Goal: Task Accomplishment & Management: Use online tool/utility

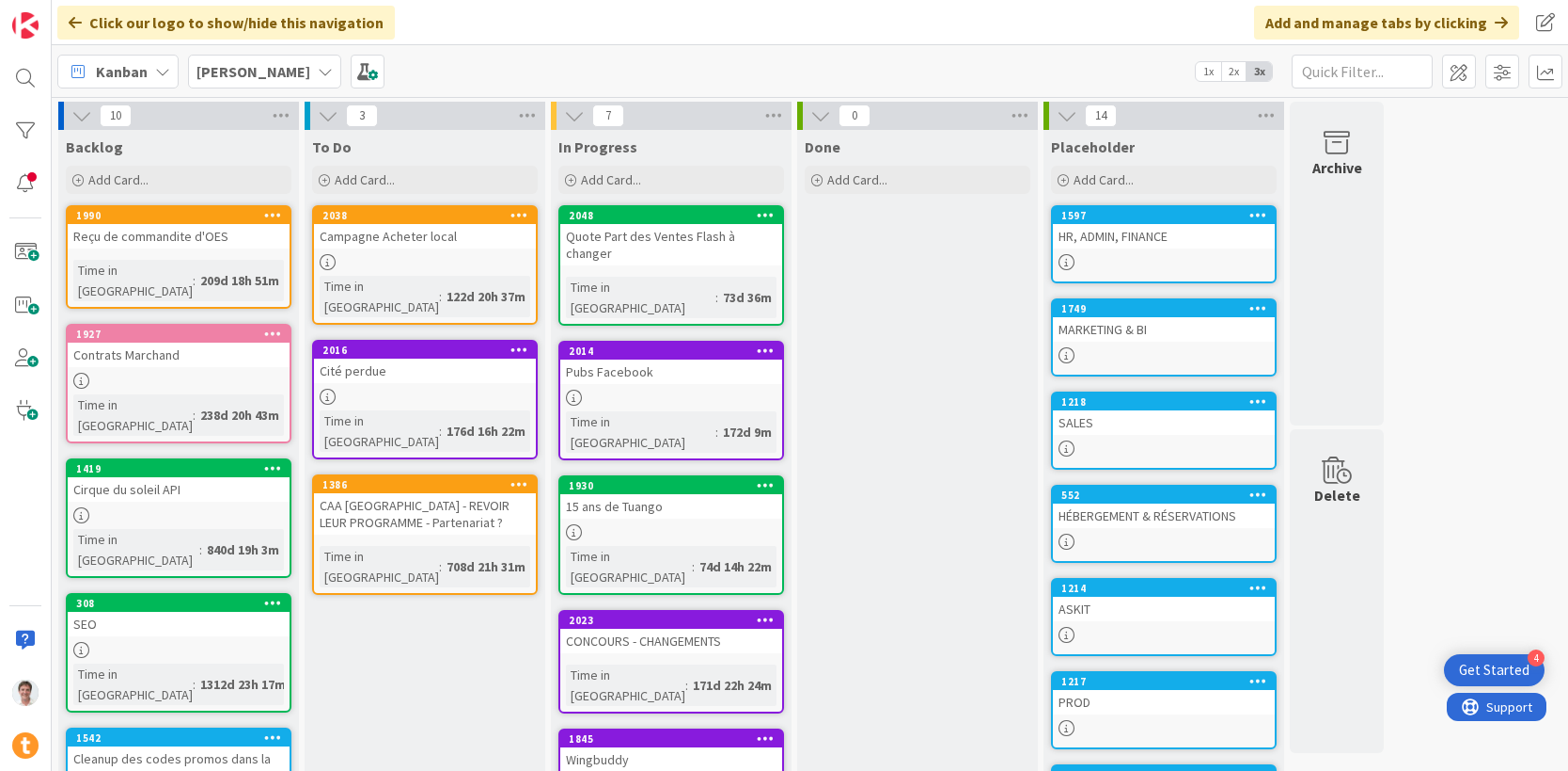
click at [1136, 229] on div "HR, ADMIN, FINANCE" at bounding box center [1163, 235] width 222 height 24
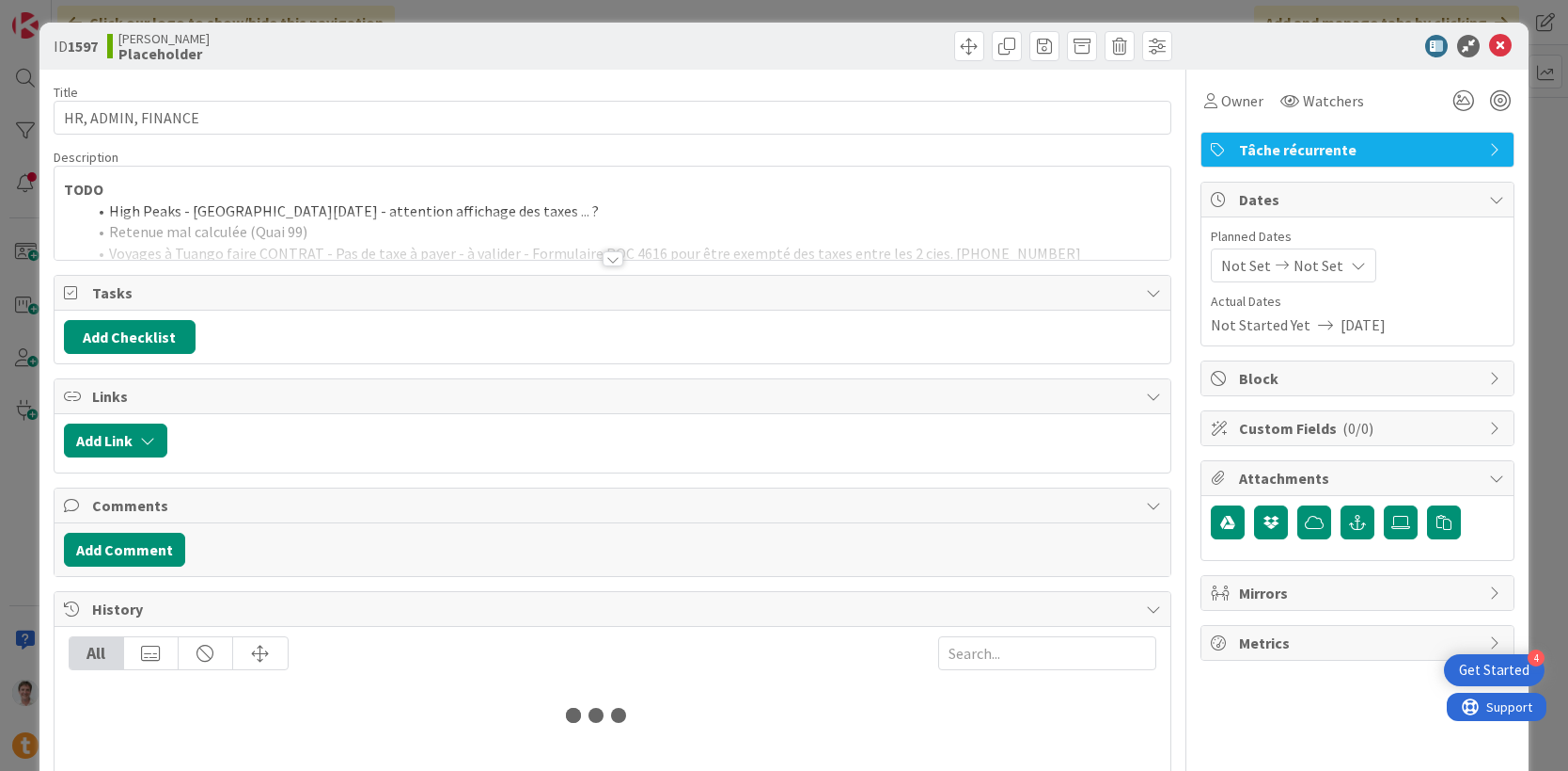
click at [414, 253] on div at bounding box center [613, 235] width 1117 height 48
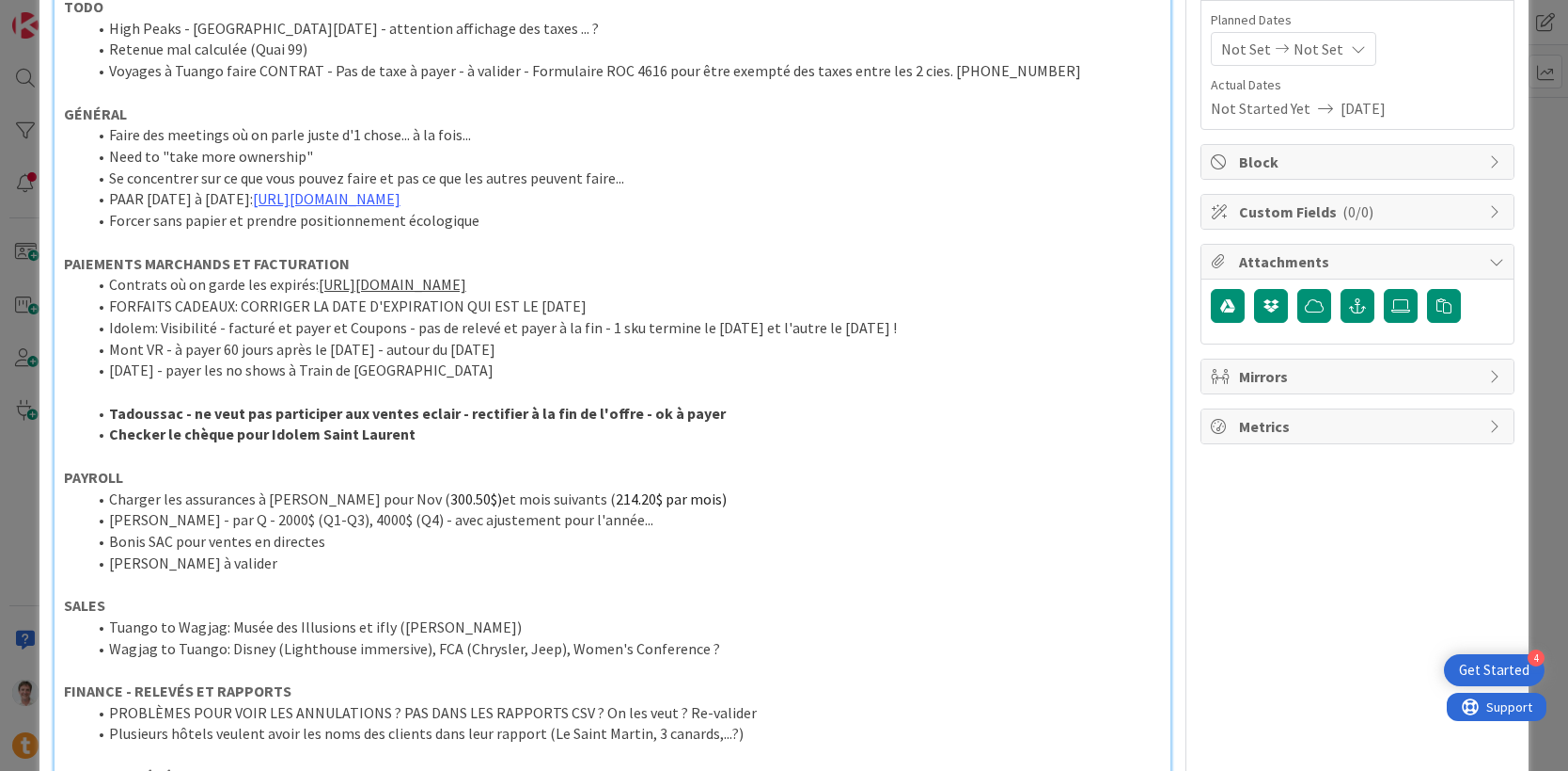
scroll to position [224, 0]
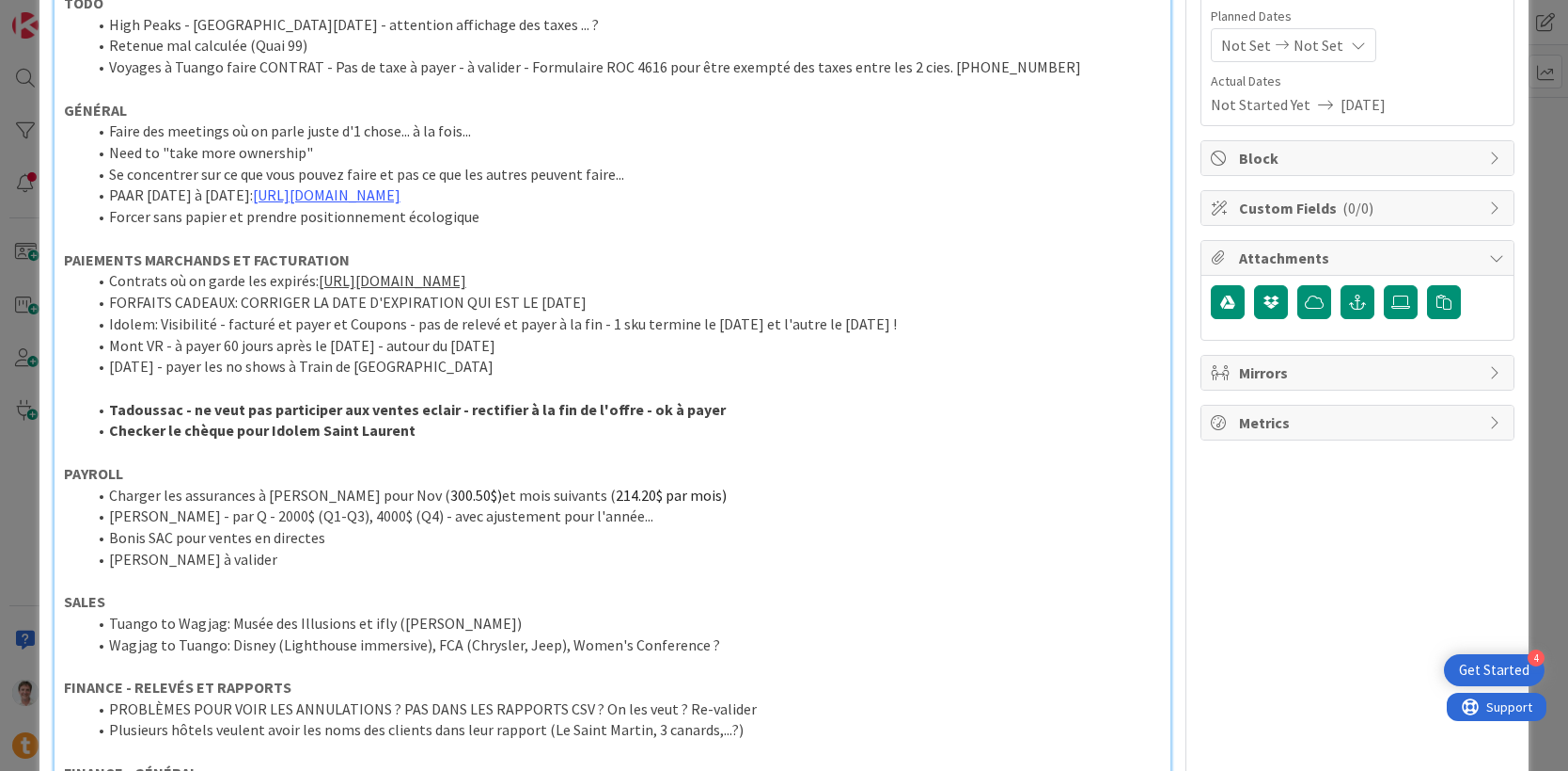
click at [362, 538] on li "Bonis SAC pour ventes en directes" at bounding box center [624, 538] width 1076 height 22
click at [112, 497] on li "Charger les assurances à [PERSON_NAME] pour Nov ( 300.50$) et mois suivants ( 2…" at bounding box center [624, 495] width 1076 height 22
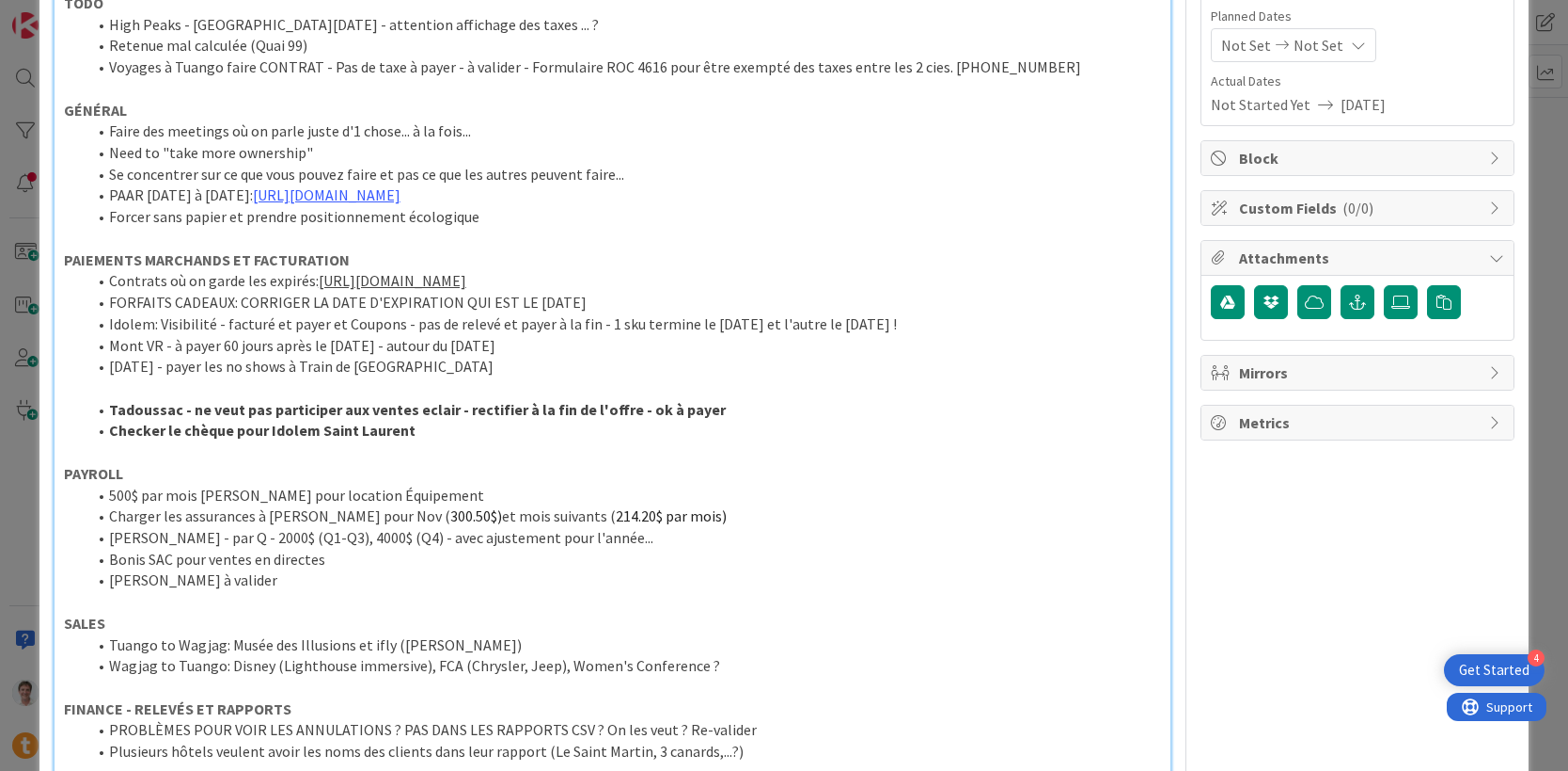
click at [171, 615] on p "SALES" at bounding box center [613, 623] width 1098 height 22
click at [211, 573] on li "[PERSON_NAME] à valider" at bounding box center [624, 580] width 1076 height 22
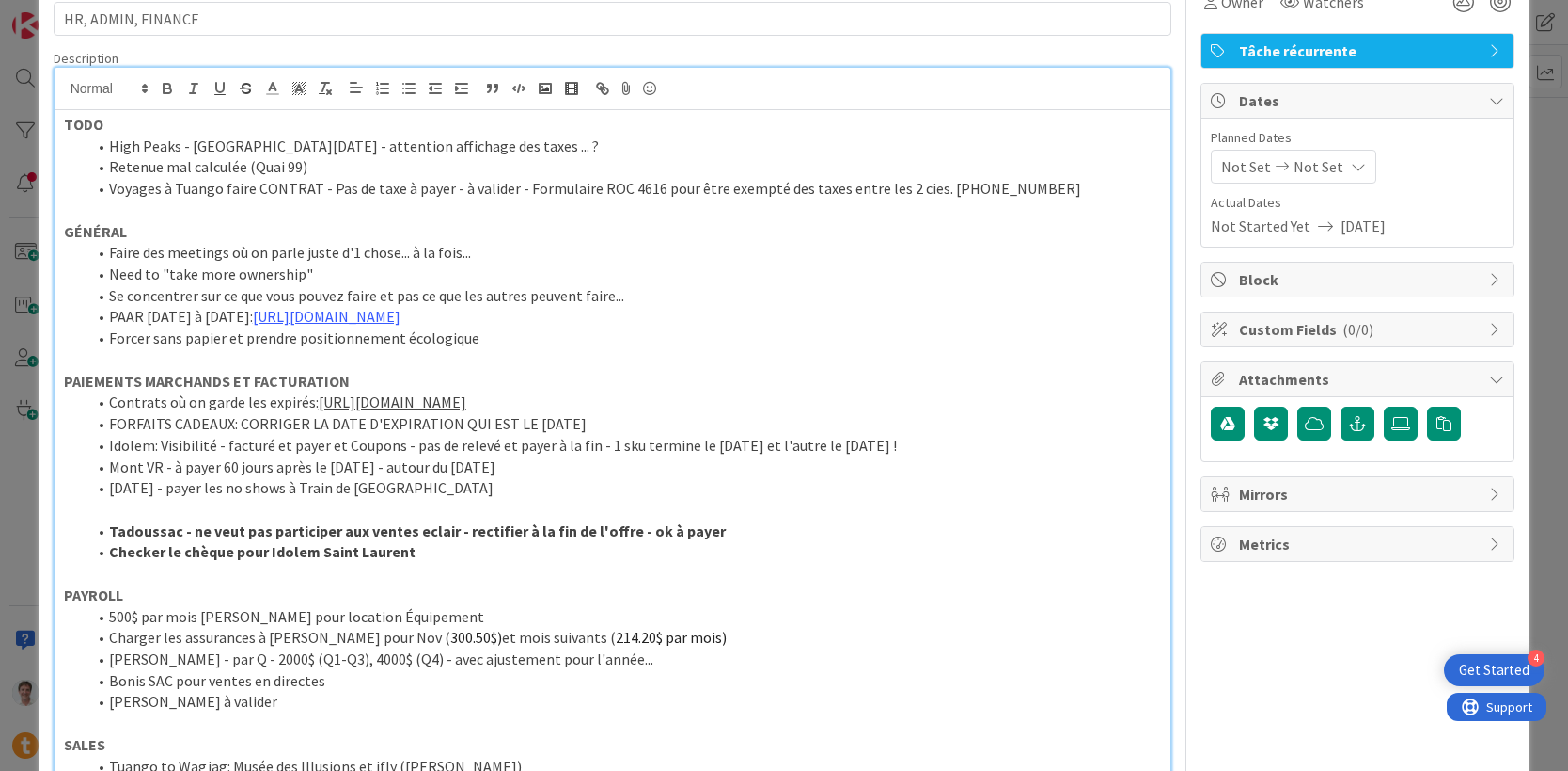
scroll to position [0, 0]
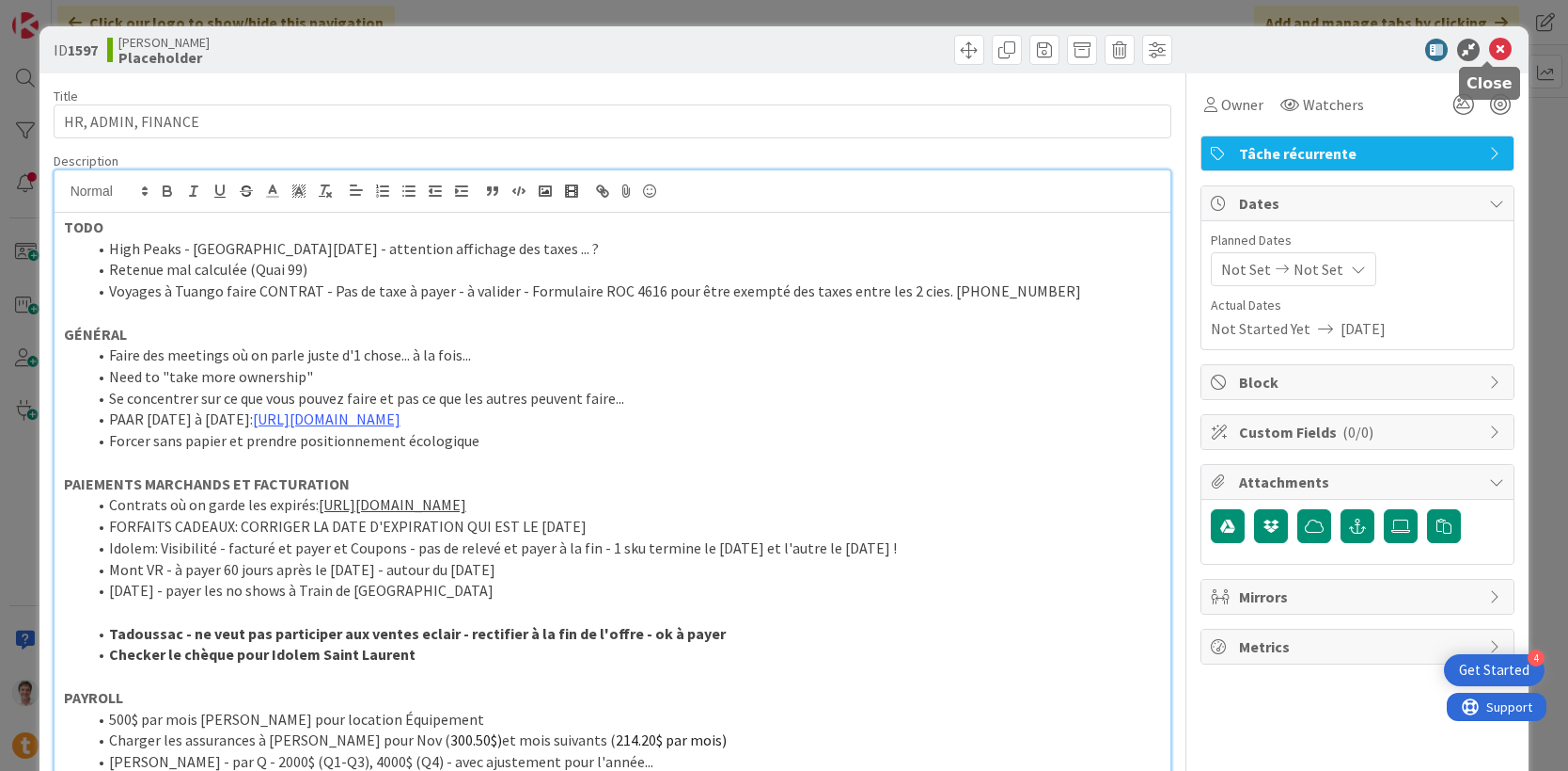
click at [1495, 46] on icon at bounding box center [1501, 50] width 23 height 23
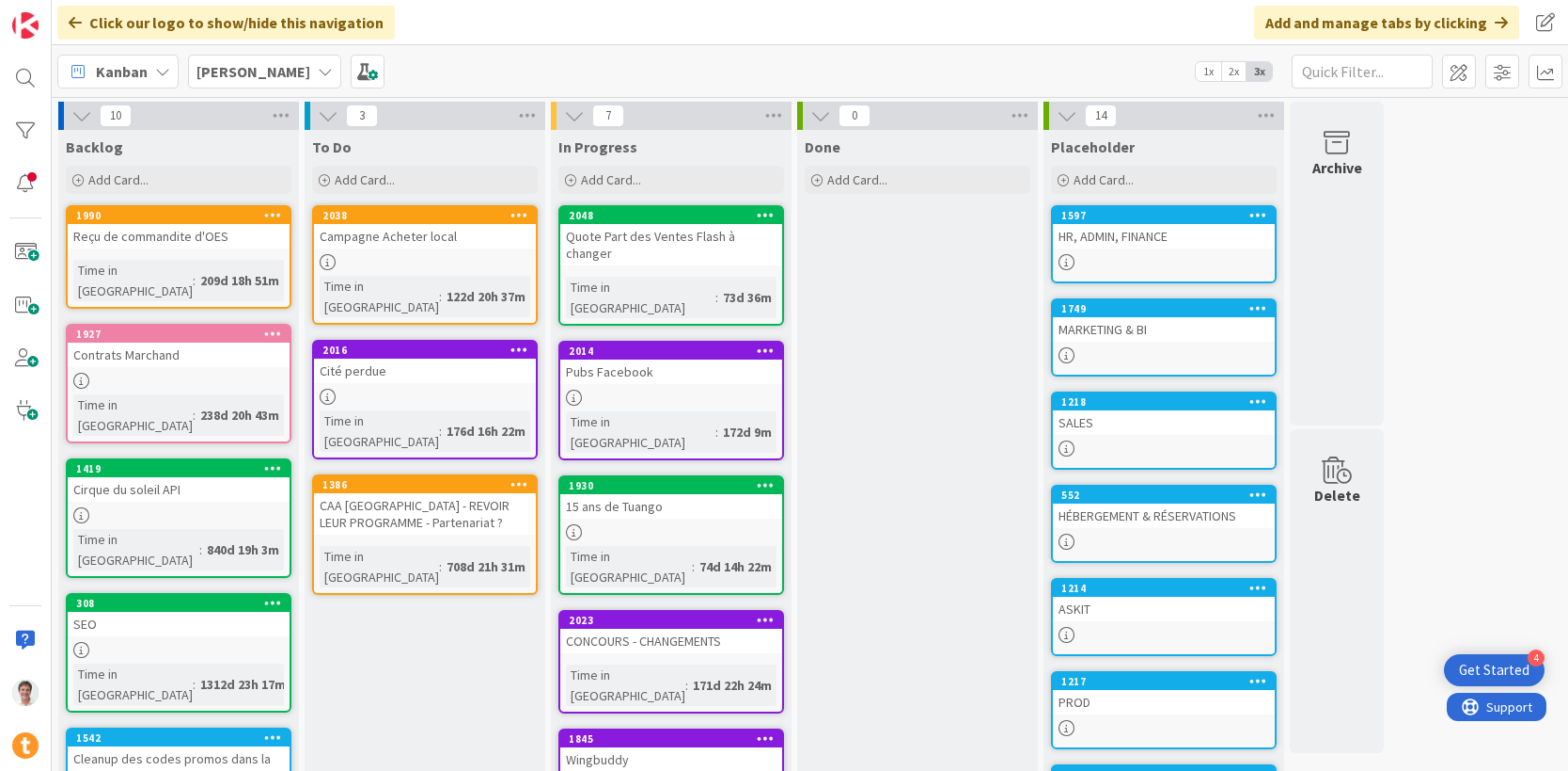
click at [1085, 229] on div "HR, ADMIN, FINANCE" at bounding box center [1163, 235] width 222 height 24
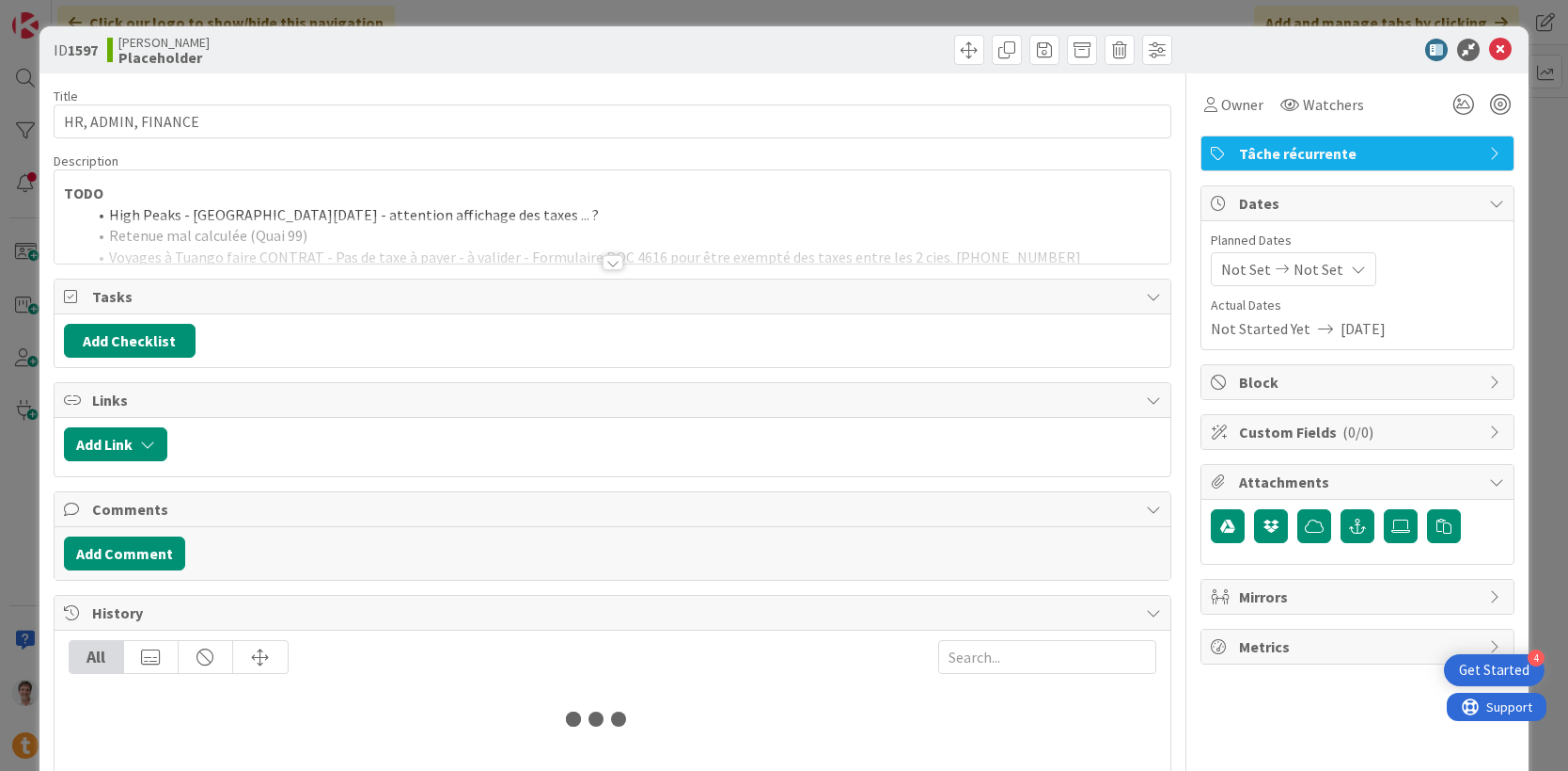
click at [343, 231] on div at bounding box center [613, 239] width 1117 height 48
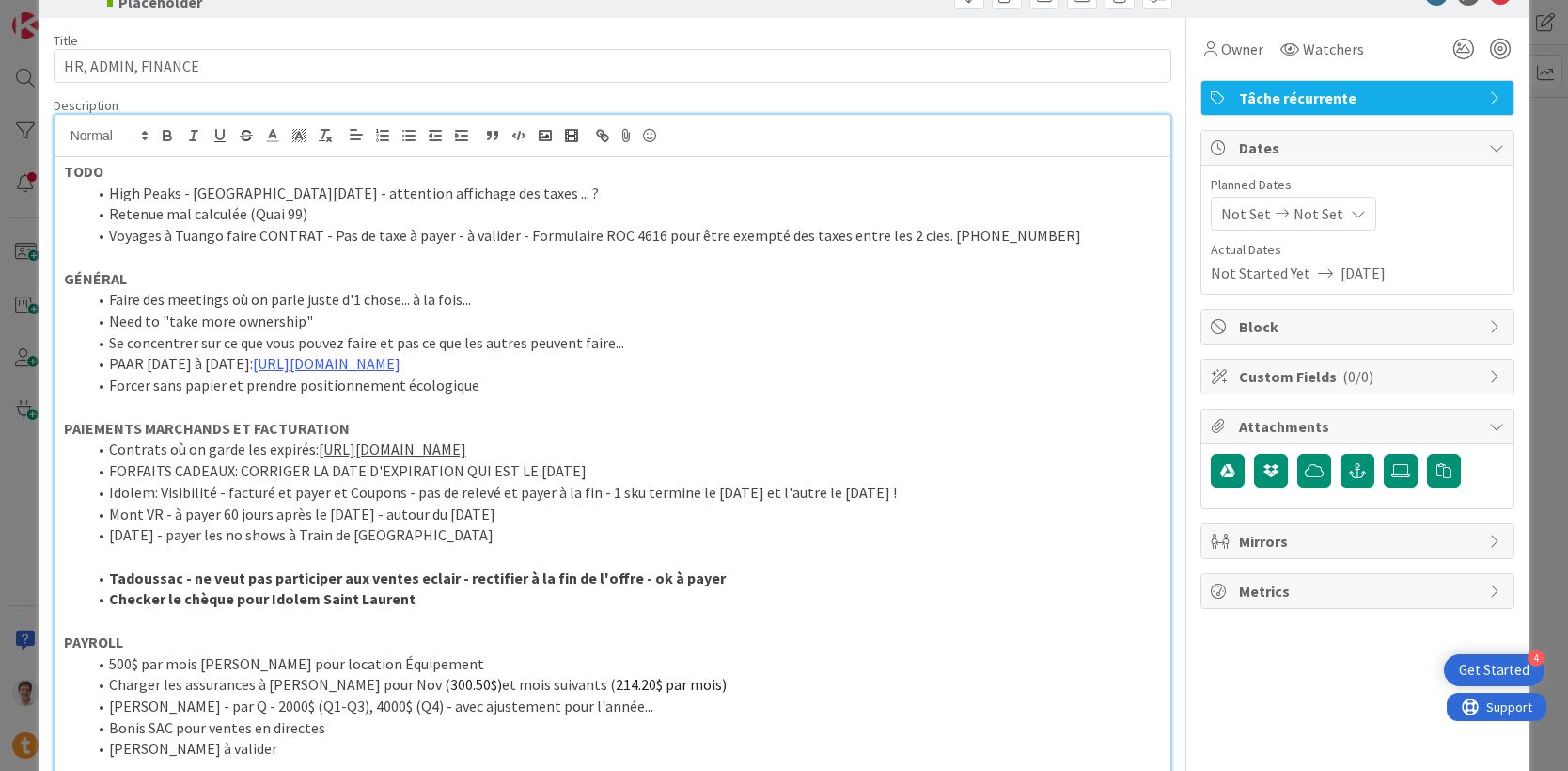
scroll to position [160, 0]
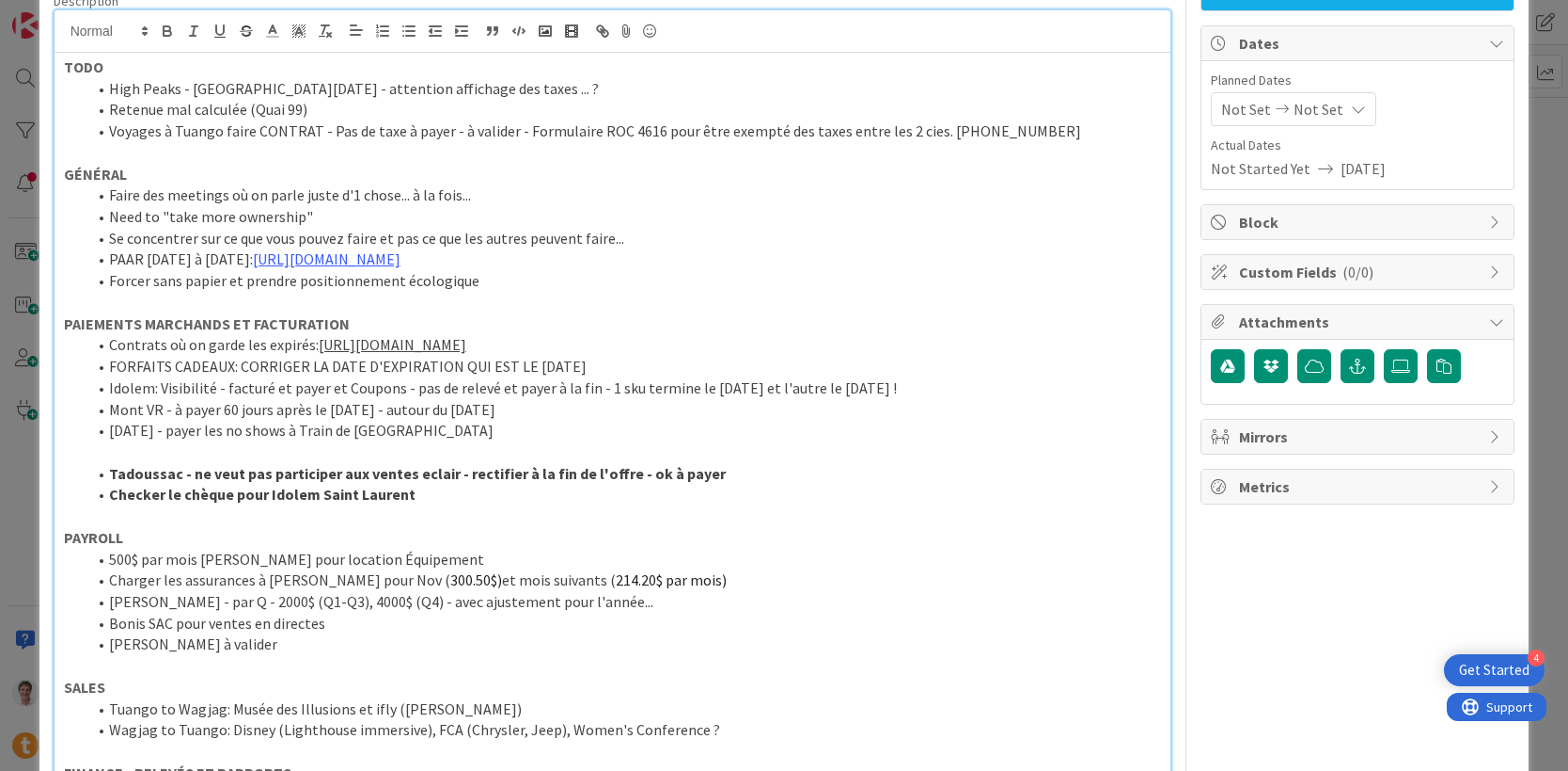
click at [107, 566] on li "500$ par mois [PERSON_NAME] pour location Équipement" at bounding box center [624, 559] width 1076 height 22
drag, startPoint x: 466, startPoint y: 557, endPoint x: 62, endPoint y: 557, distance: 404.0
click at [270, 618] on li "Bonis SAC pour ventes en directes" at bounding box center [624, 623] width 1076 height 22
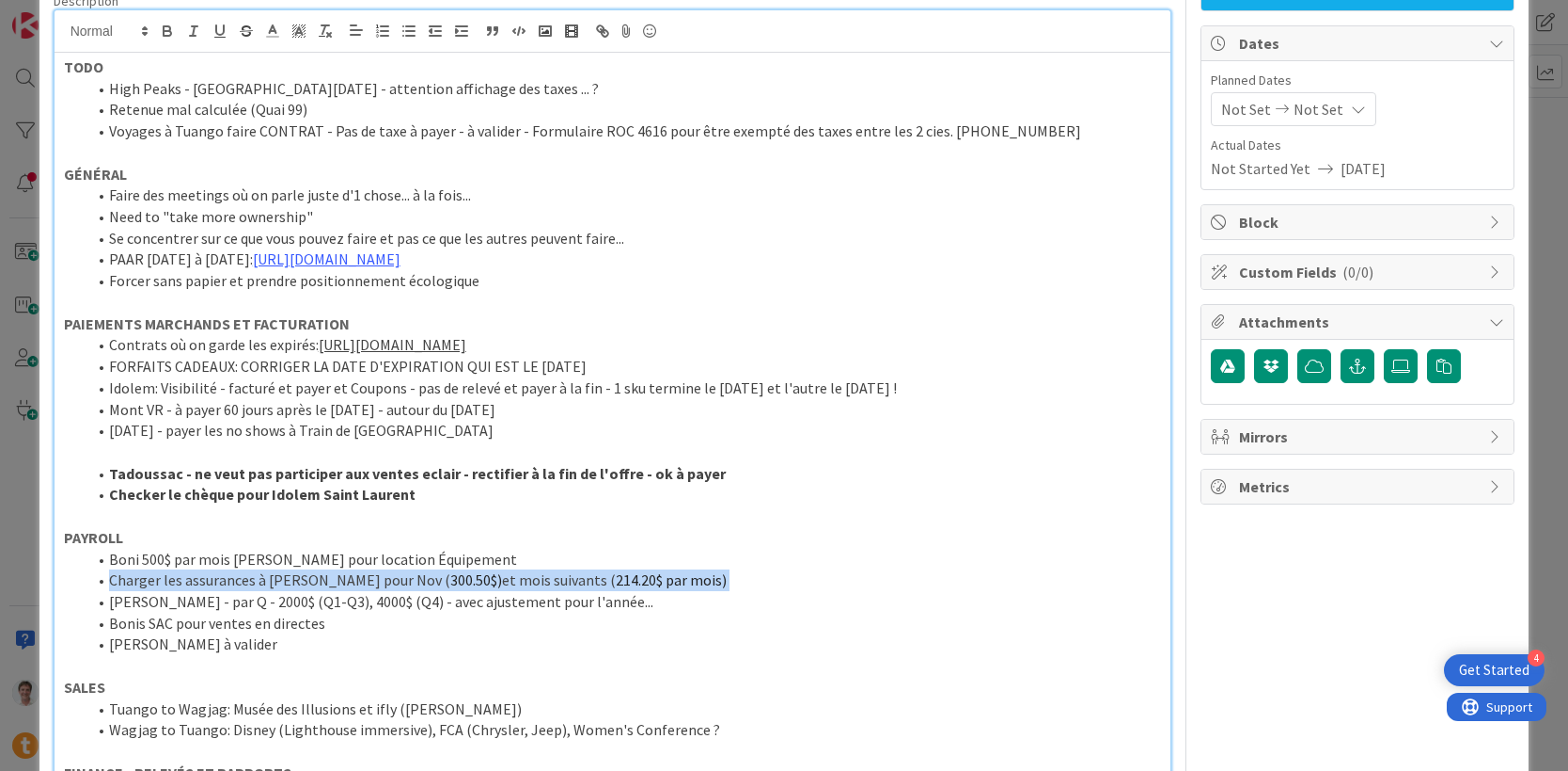
drag, startPoint x: 686, startPoint y: 590, endPoint x: 106, endPoint y: 582, distance: 580.1
click at [106, 582] on ol "Boni 500$ par mois [PERSON_NAME] pour location Équipement Charger les assurance…" at bounding box center [613, 602] width 1098 height 108
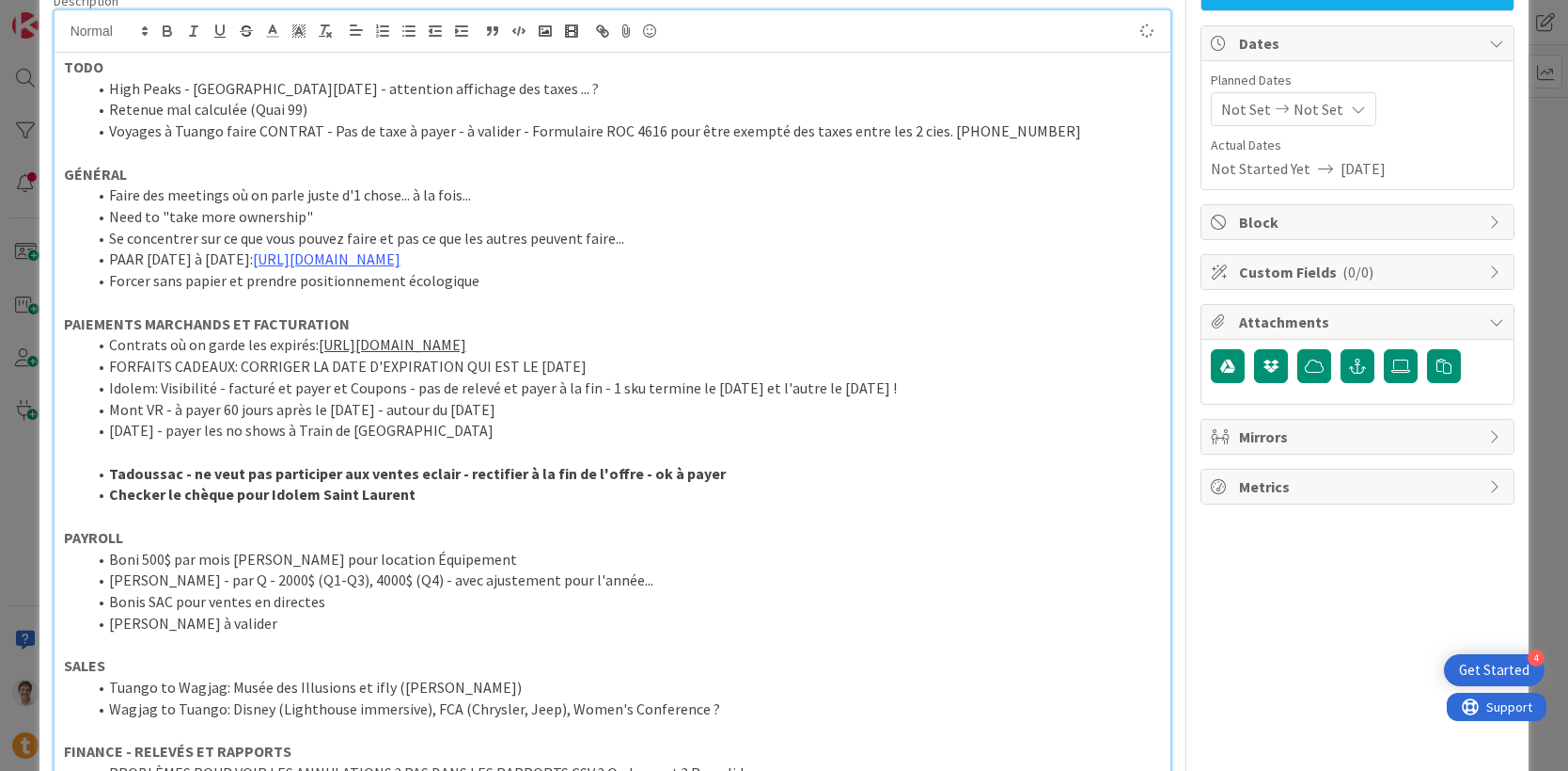
click at [301, 630] on li "[PERSON_NAME] à valider" at bounding box center [624, 623] width 1076 height 22
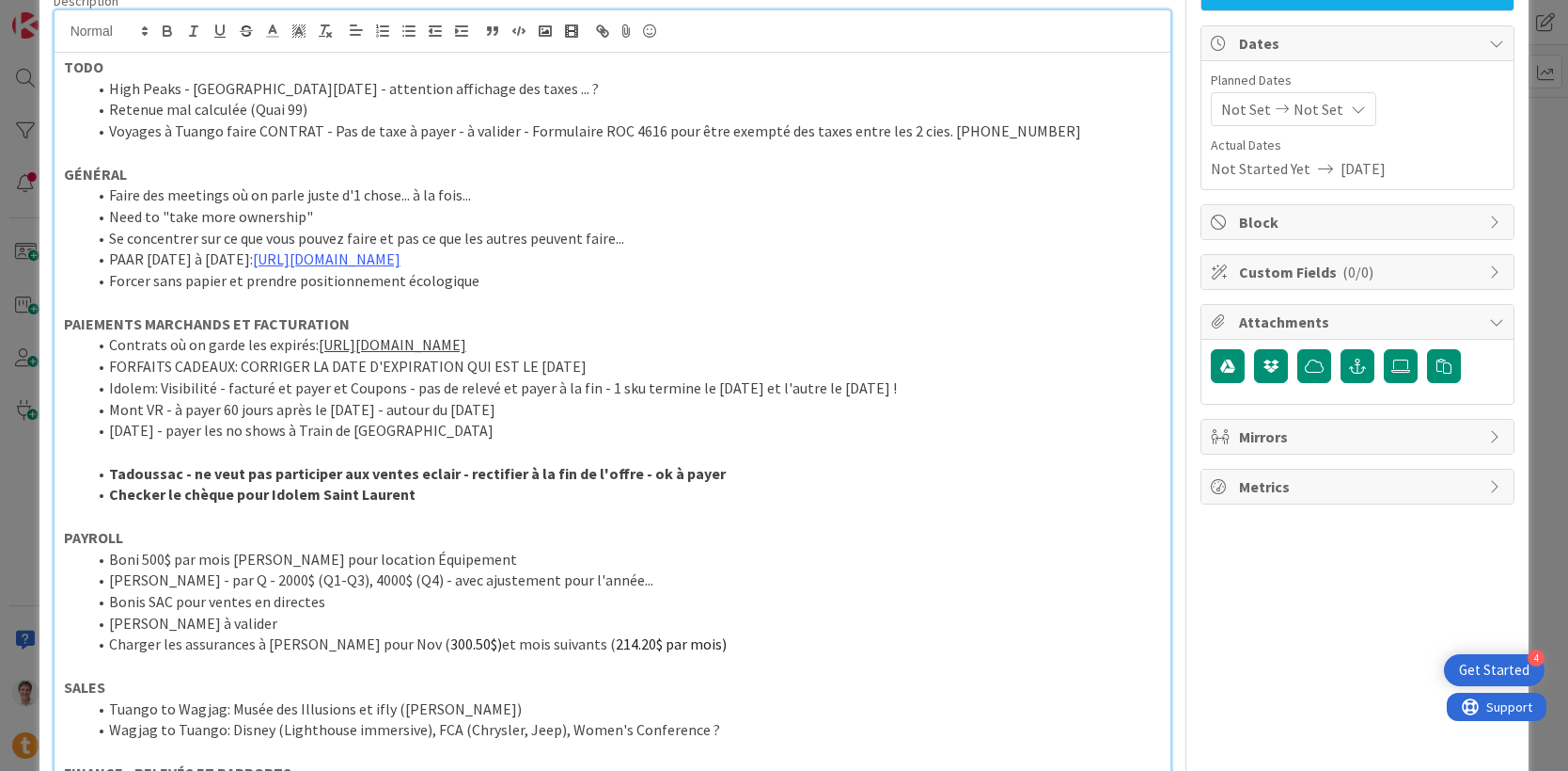
click at [386, 578] on li "[PERSON_NAME] - par Q - 2000$ (Q1-Q3), 4000$ (Q4) - avec ajustement pour l'anné…" at bounding box center [624, 580] width 1076 height 22
click at [335, 606] on li "Bonis SAC pour ventes en directes" at bounding box center [624, 601] width 1076 height 22
click at [305, 617] on li "[PERSON_NAME] à valider" at bounding box center [624, 623] width 1076 height 22
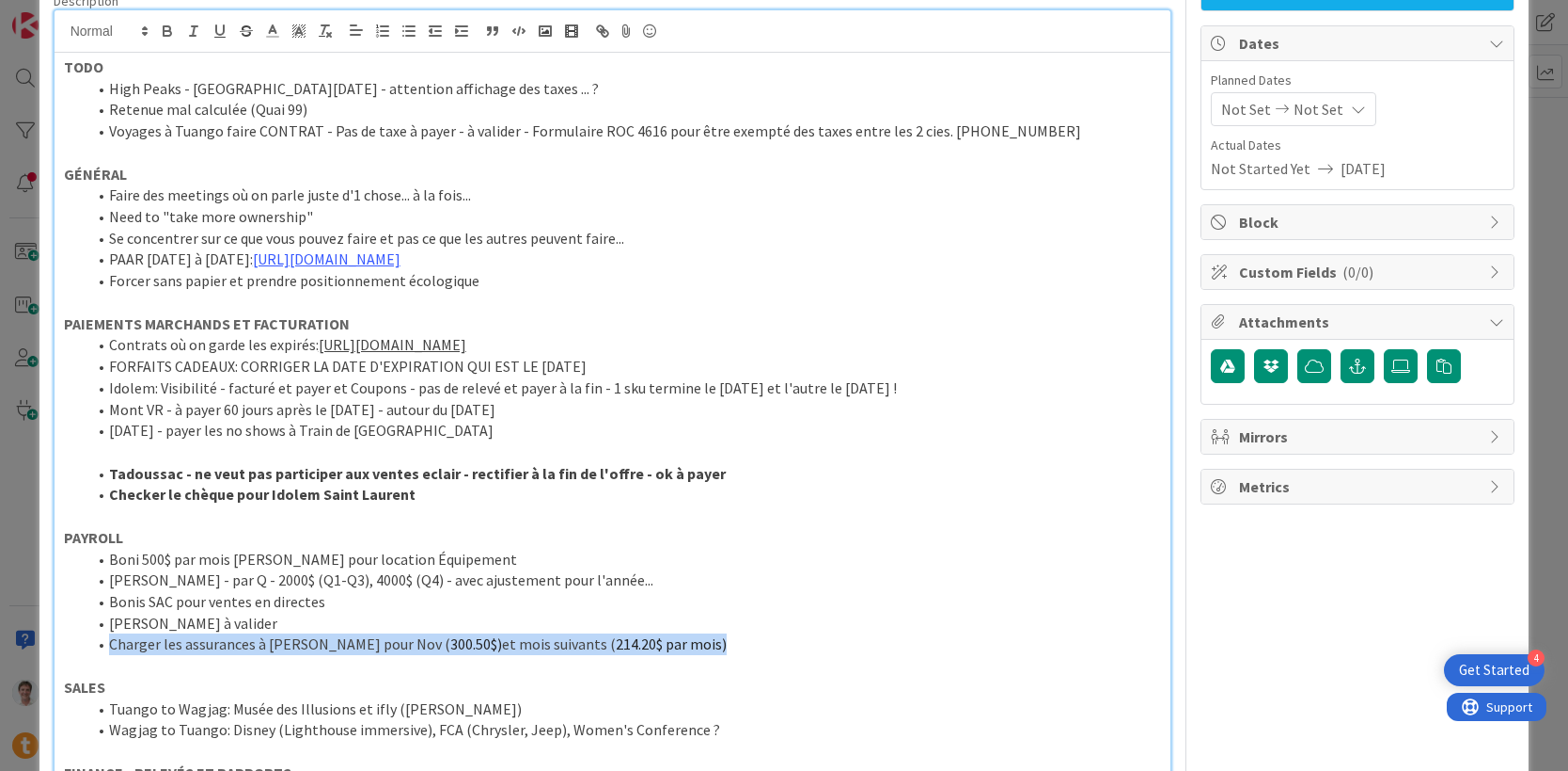
drag, startPoint x: 686, startPoint y: 643, endPoint x: 25, endPoint y: 638, distance: 661.0
click at [25, 638] on div "ID 1597 [PERSON_NAME] Title 18 / 128 HR, ADMIN, FINANCE Description [PERSON_NAM…" at bounding box center [784, 385] width 1568 height 771
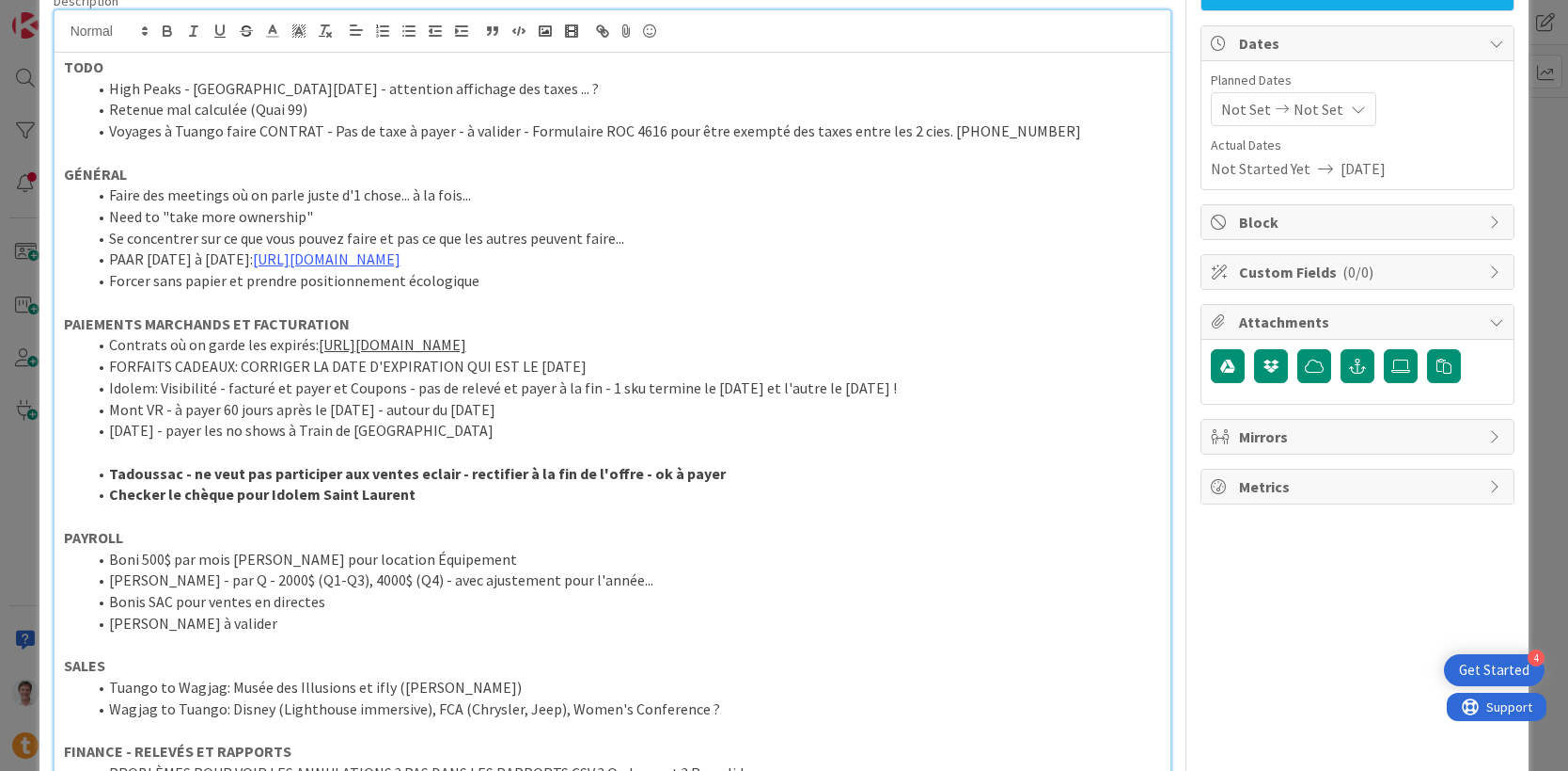
click at [220, 628] on li "[PERSON_NAME] à valider" at bounding box center [624, 623] width 1076 height 22
click at [178, 582] on li "[PERSON_NAME] - par Q - 2000$ (Q1-Q3), 4000$ (Q4) - avec ajustement pour l'anné…" at bounding box center [624, 580] width 1076 height 22
click at [274, 624] on li "[PERSON_NAME] à valider" at bounding box center [624, 623] width 1076 height 22
click at [378, 617] on li "[PERSON_NAME] à valider à partir Q3 2025" at bounding box center [624, 623] width 1076 height 22
click at [298, 625] on li "[PERSON_NAME] à valider à partir Q3 2025" at bounding box center [624, 623] width 1076 height 22
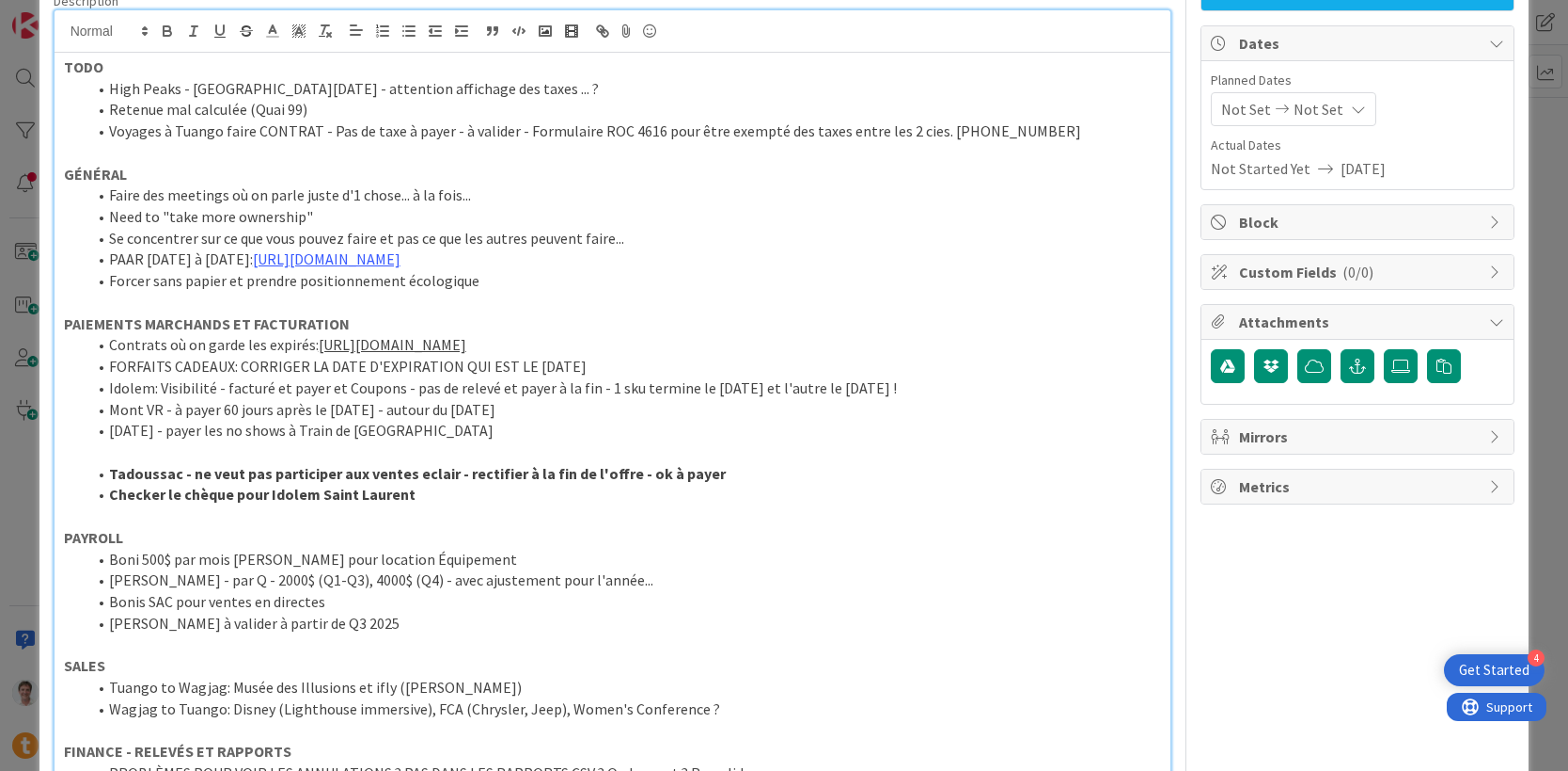
click at [380, 618] on li "[PERSON_NAME] à valider à partir de Q3 2025" at bounding box center [624, 623] width 1076 height 22
click at [361, 607] on li "Bonis SAC pour ventes en directes" at bounding box center [624, 601] width 1076 height 22
click at [368, 629] on li "[PERSON_NAME] à valider à partir de Q3 2025 ([DATE])" at bounding box center [624, 623] width 1076 height 22
click at [374, 625] on li "[PERSON_NAME] à valider à partir de Q3 2025 ([DATE])" at bounding box center [624, 623] width 1076 height 22
click at [375, 613] on li "[PERSON_NAME] à valider à partir de Q3 2025 (EN [DATE])" at bounding box center [624, 623] width 1076 height 22
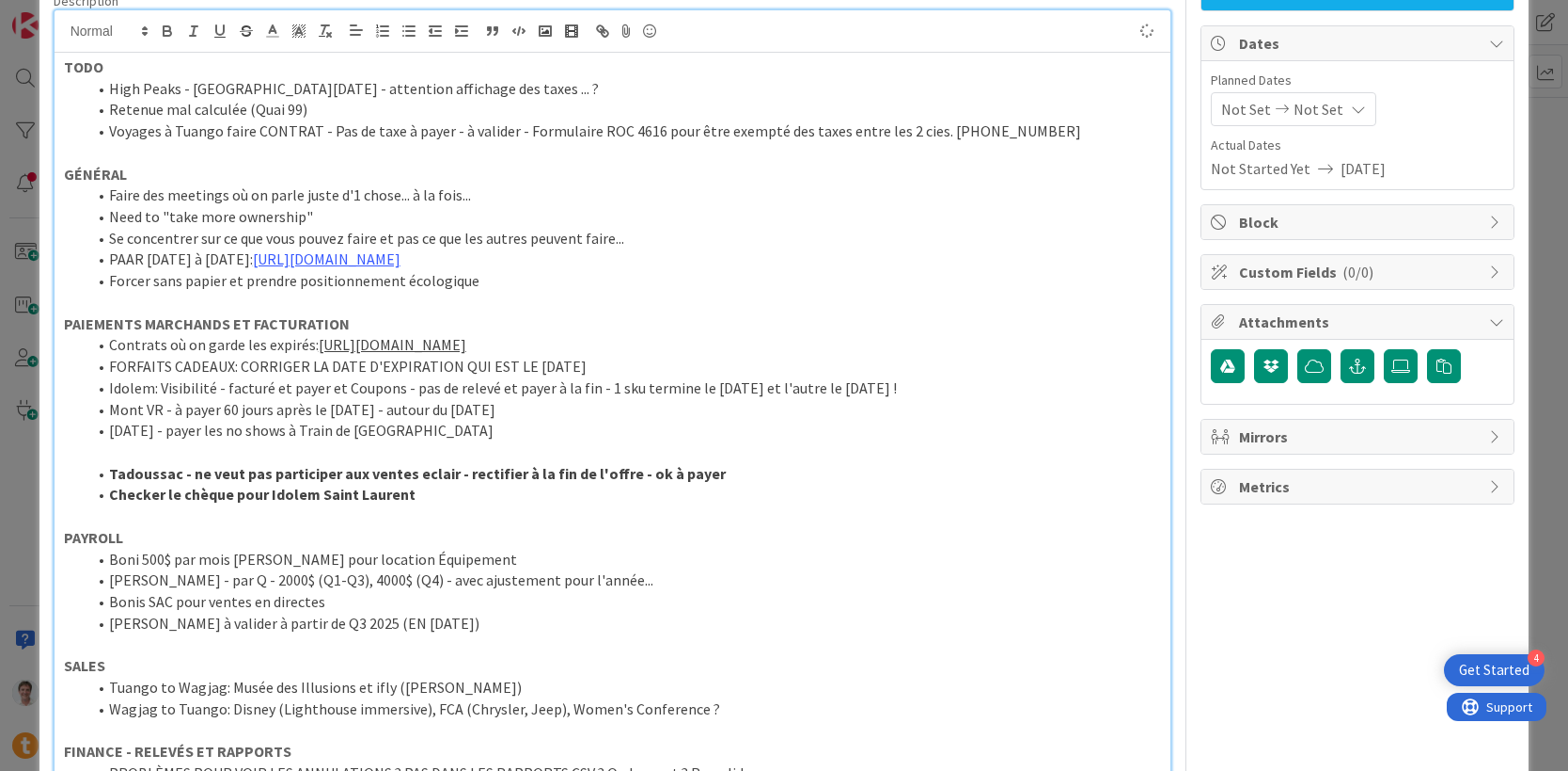
click at [343, 588] on li "[PERSON_NAME] - par Q - 2000$ (Q1-Q3), 4000$ (Q4) - avec ajustement pour l'anné…" at bounding box center [624, 580] width 1076 height 22
drag, startPoint x: 462, startPoint y: 629, endPoint x: 0, endPoint y: 632, distance: 462.0
click at [0, 632] on div "ID 1597 [PERSON_NAME] Title 18 / 128 HR, ADMIN, FINANCE Description [PERSON_NAM…" at bounding box center [784, 385] width 1568 height 771
click at [485, 566] on li "Boni 500$ par mois [PERSON_NAME] pour location Équipement" at bounding box center [624, 559] width 1076 height 22
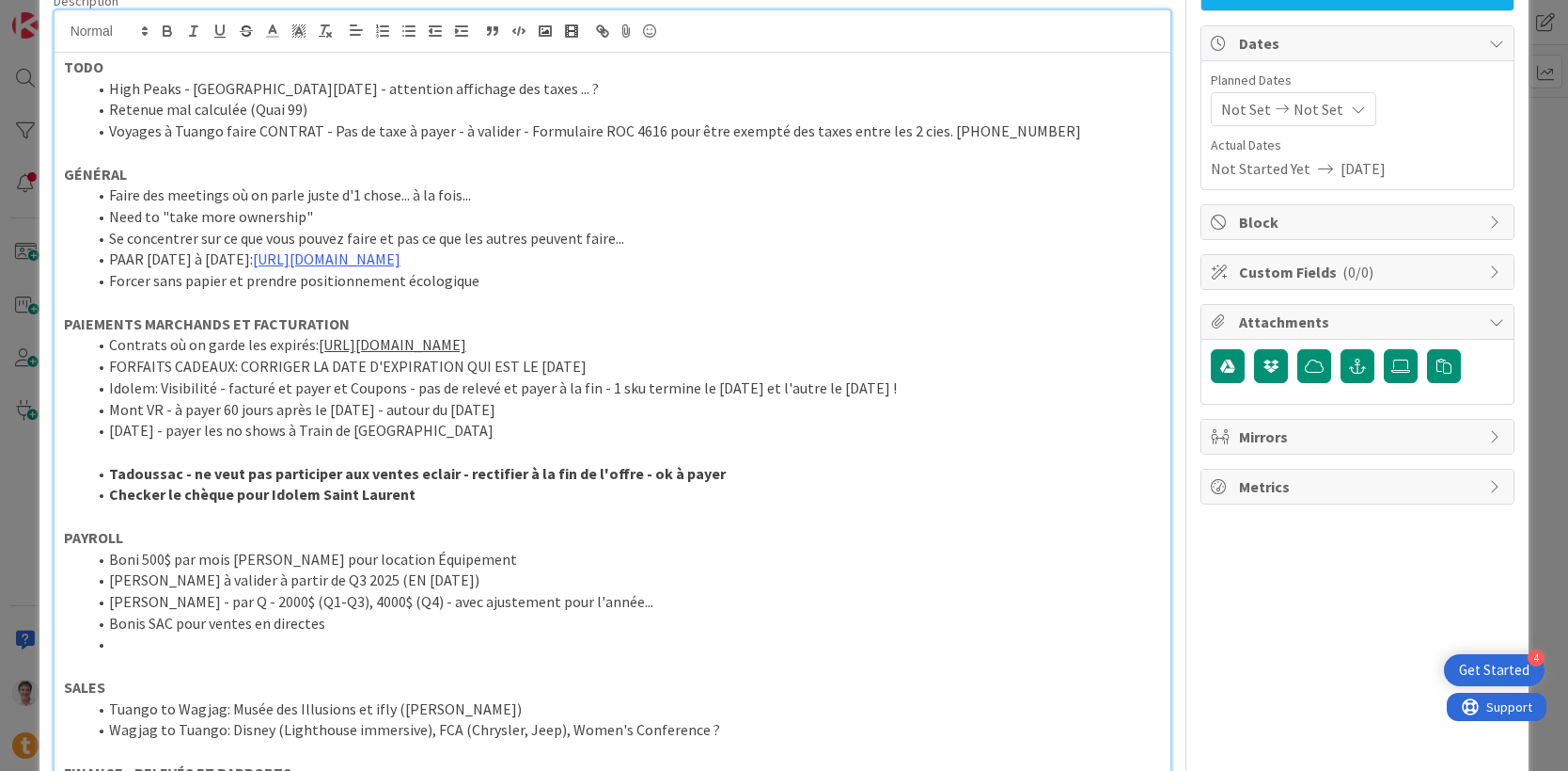
click at [316, 628] on li "Bonis SAC pour ventes en directes" at bounding box center [624, 623] width 1076 height 22
click at [297, 637] on li at bounding box center [624, 643] width 1076 height 22
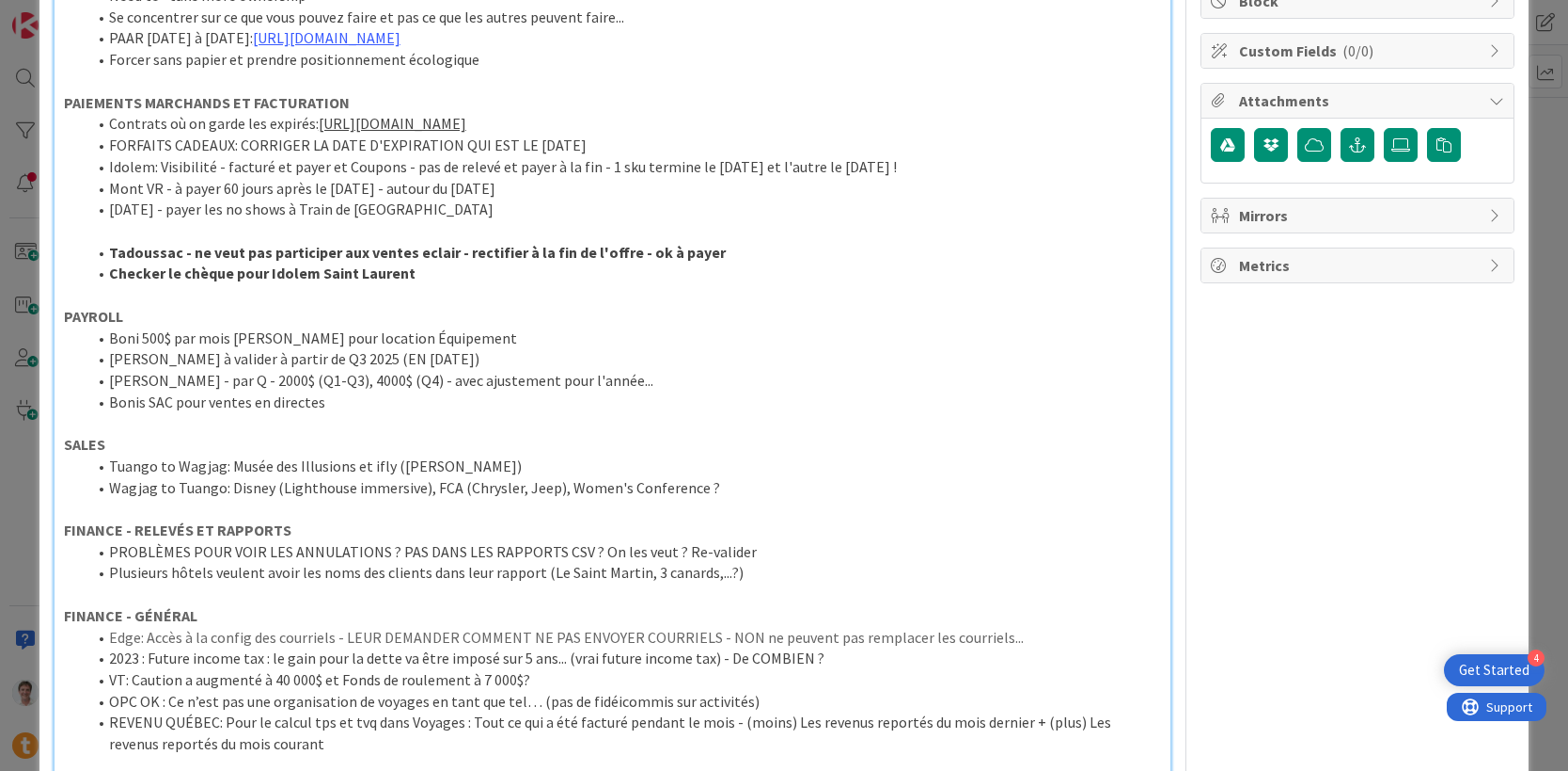
scroll to position [157, 0]
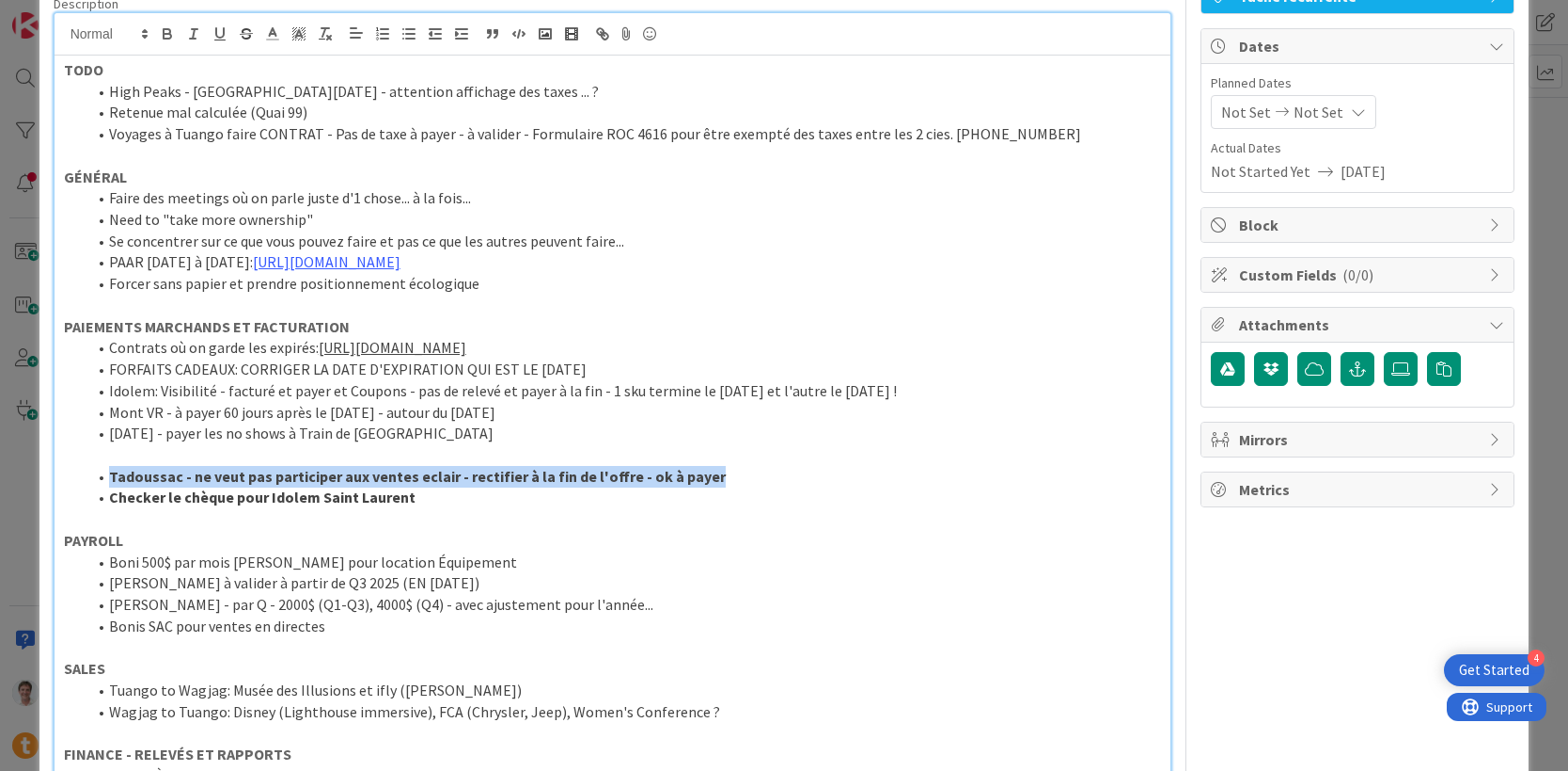
drag, startPoint x: 732, startPoint y: 479, endPoint x: 0, endPoint y: 468, distance: 732.1
click at [0, 468] on div "ID 1597 [PERSON_NAME] Title 18 / 128 HR, ADMIN, FINANCE Description [PERSON_NAM…" at bounding box center [784, 385] width 1568 height 771
click at [306, 467] on strong "Tadoussac - ne veut pas participer aux ventes eclair - rectifier à la fin de l'…" at bounding box center [417, 476] width 617 height 19
drag, startPoint x: 467, startPoint y: 489, endPoint x: 48, endPoint y: 453, distance: 420.5
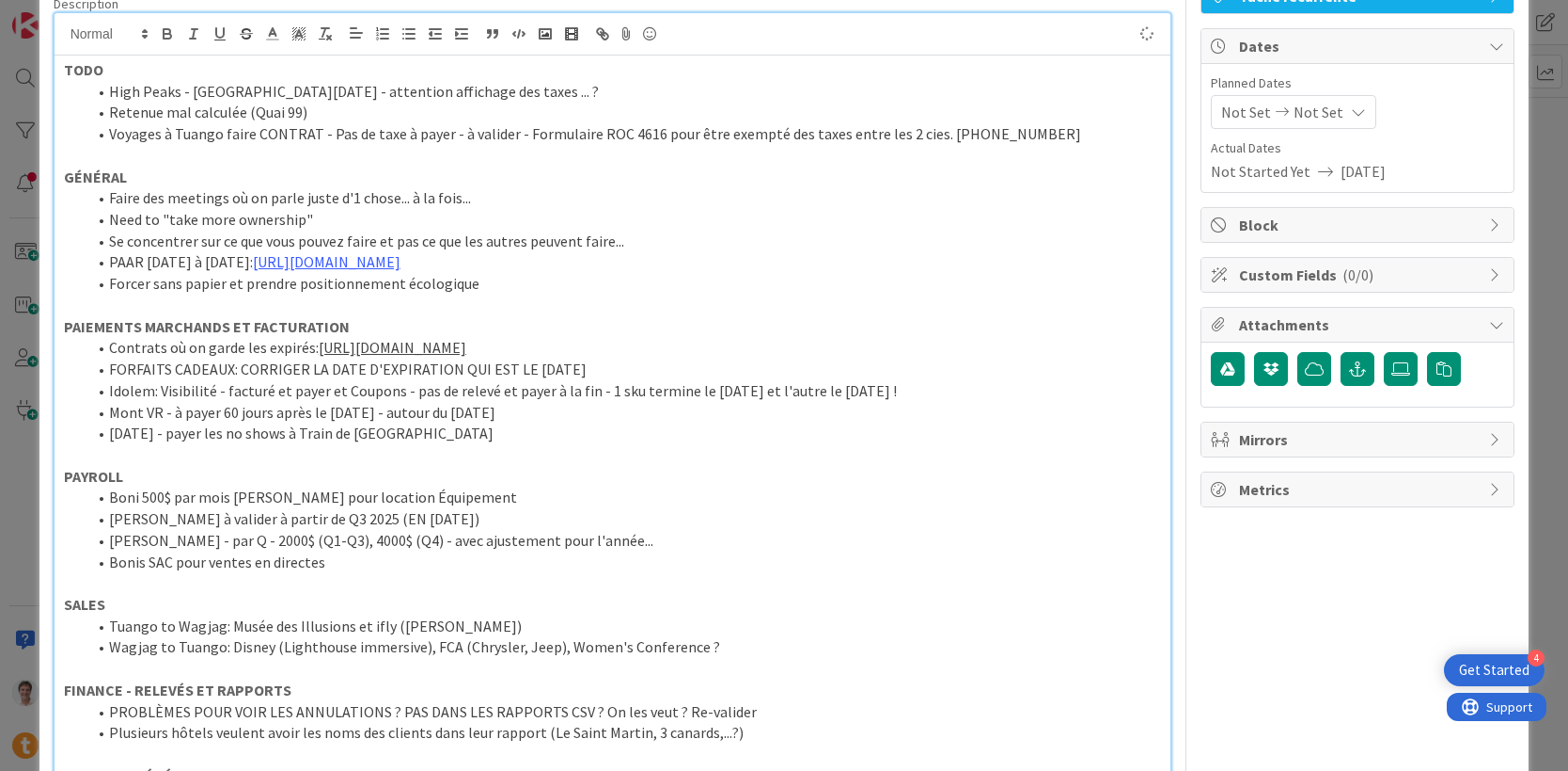
click at [294, 422] on li "Mont VR - à payer 60 jours après le [DATE] - autour du [DATE]" at bounding box center [624, 412] width 1076 height 22
drag, startPoint x: 540, startPoint y: 412, endPoint x: 477, endPoint y: 410, distance: 63.0
click at [477, 410] on li "Mont VR - à payer 60 jours après le [DATE] - autour du [DATE]" at bounding box center [624, 412] width 1076 height 22
click at [393, 394] on li "Idolem: Visibilité - facturé et payer et Coupons - pas de relevé et payer à la …" at bounding box center [624, 391] width 1076 height 22
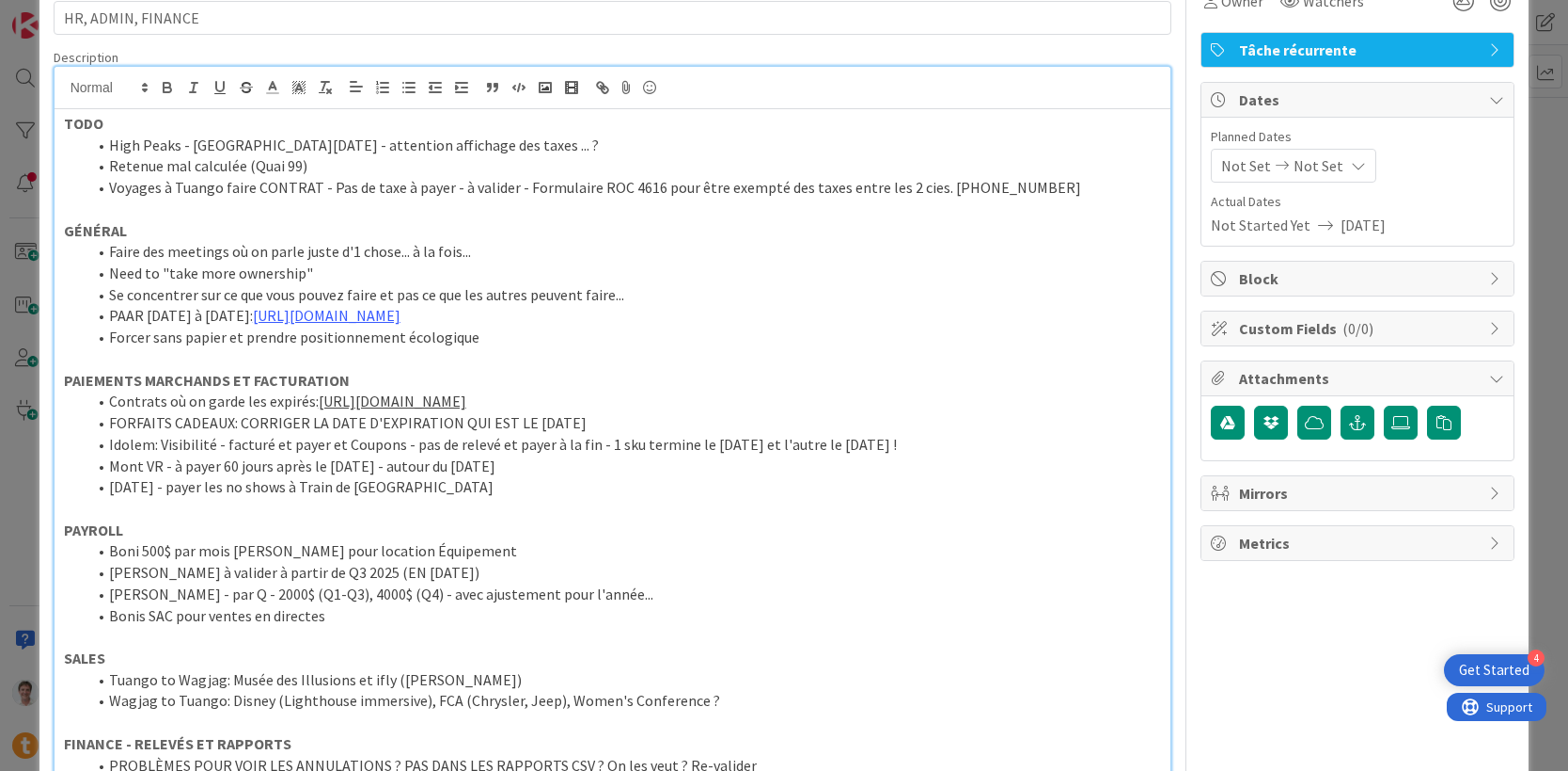
scroll to position [0, 0]
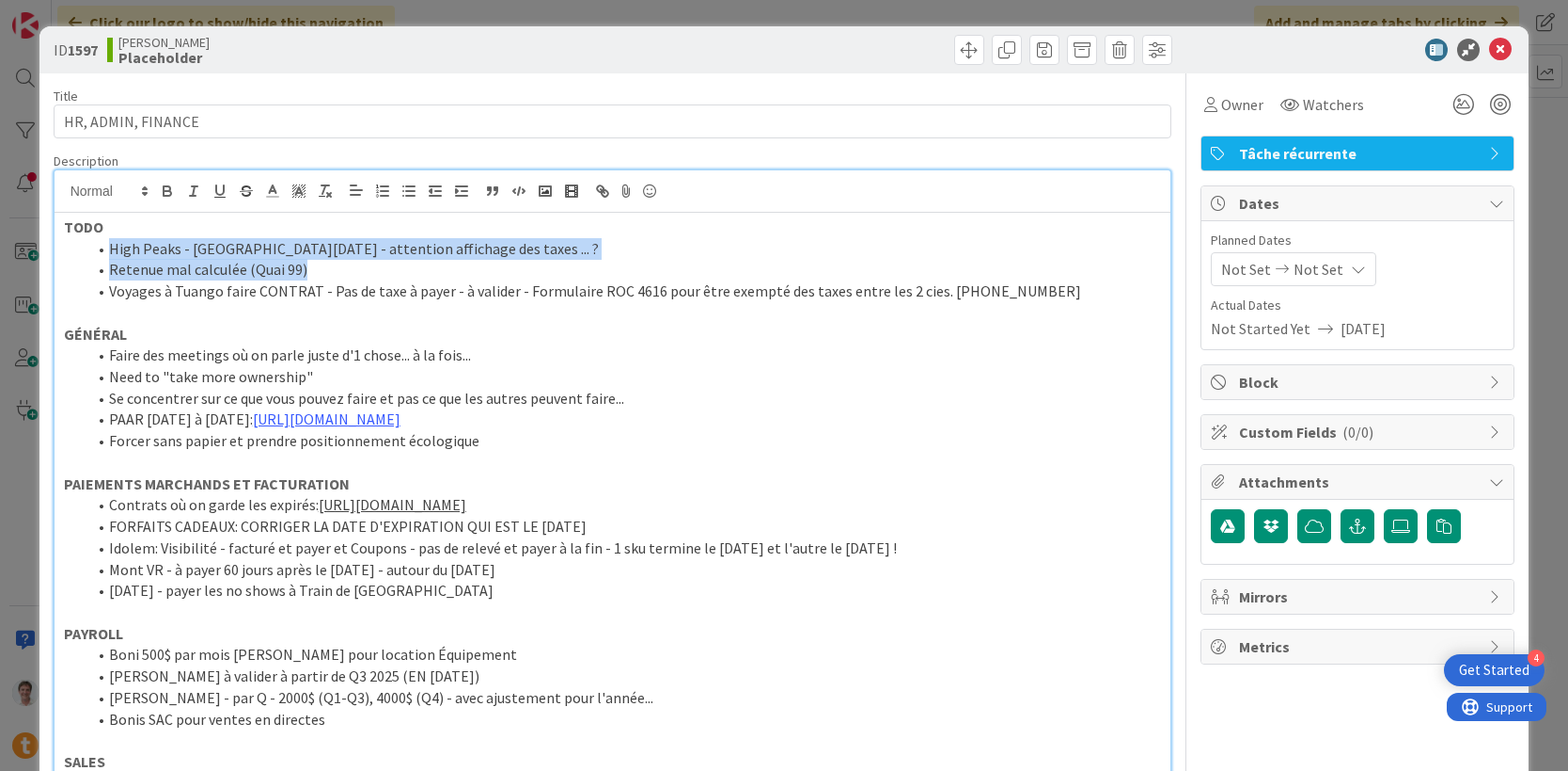
drag, startPoint x: 314, startPoint y: 274, endPoint x: 0, endPoint y: 244, distance: 315.4
click at [0, 244] on div "ID 1597 [PERSON_NAME] Placeholder Title 18 / 128 HR, ADMIN, FINANCE Description…" at bounding box center [784, 385] width 1568 height 771
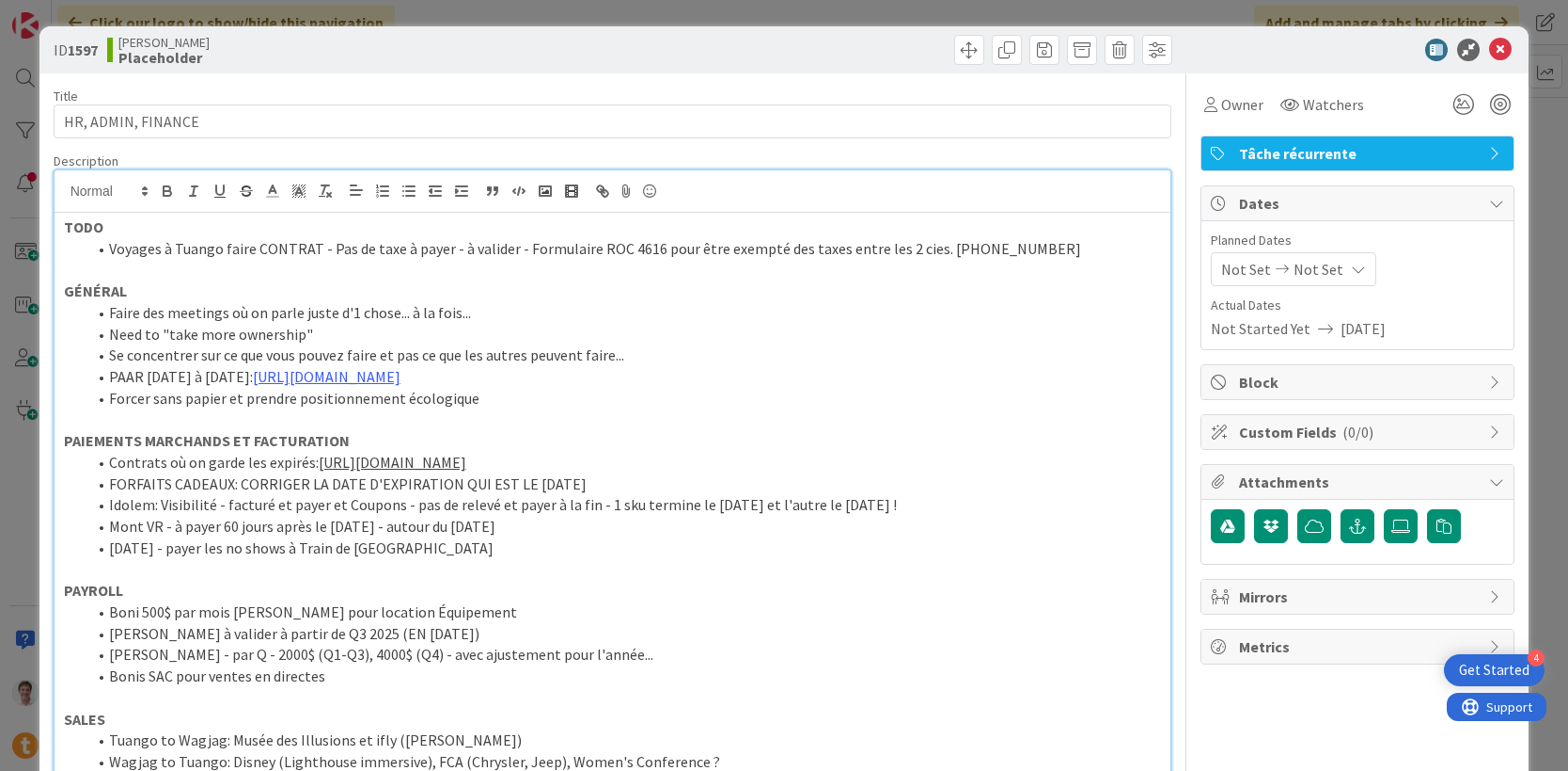
click at [356, 252] on li "Voyages à Tuango faire CONTRAT - Pas de taxe à payer - à valider - Formulaire R…" at bounding box center [624, 249] width 1076 height 22
click at [311, 276] on p at bounding box center [613, 269] width 1098 height 22
click at [1025, 247] on li "Voyages à Tuango faire CONTRAT - Pas de taxe à payer - à valider - Formulaire R…" at bounding box center [624, 249] width 1076 height 22
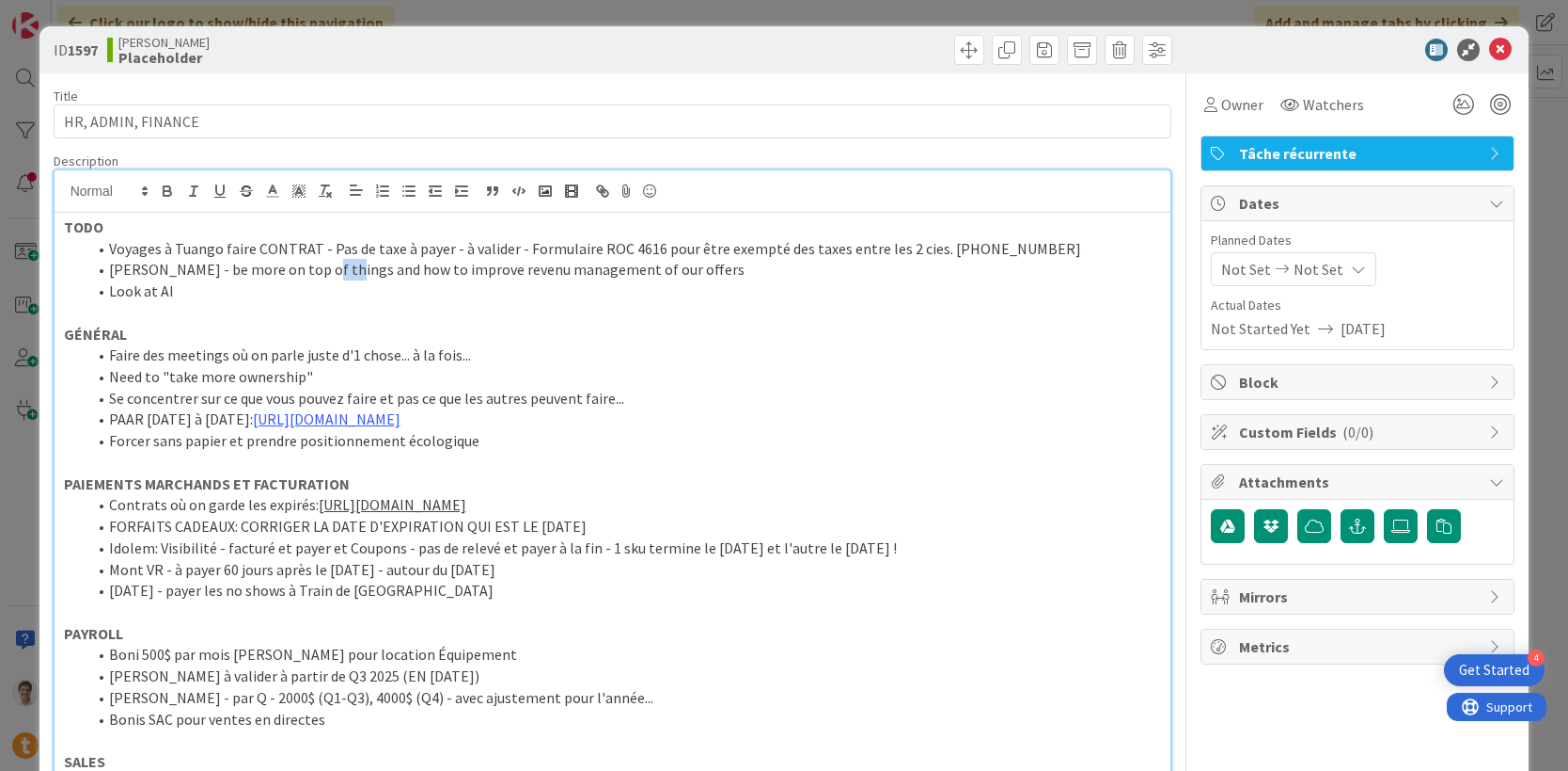
drag, startPoint x: 333, startPoint y: 273, endPoint x: 305, endPoint y: 272, distance: 28.0
click at [305, 272] on li "[PERSON_NAME] - be more on top of things and how to improve revenu management o…" at bounding box center [624, 269] width 1076 height 22
click at [121, 293] on li "Look at AI" at bounding box center [624, 291] width 1076 height 22
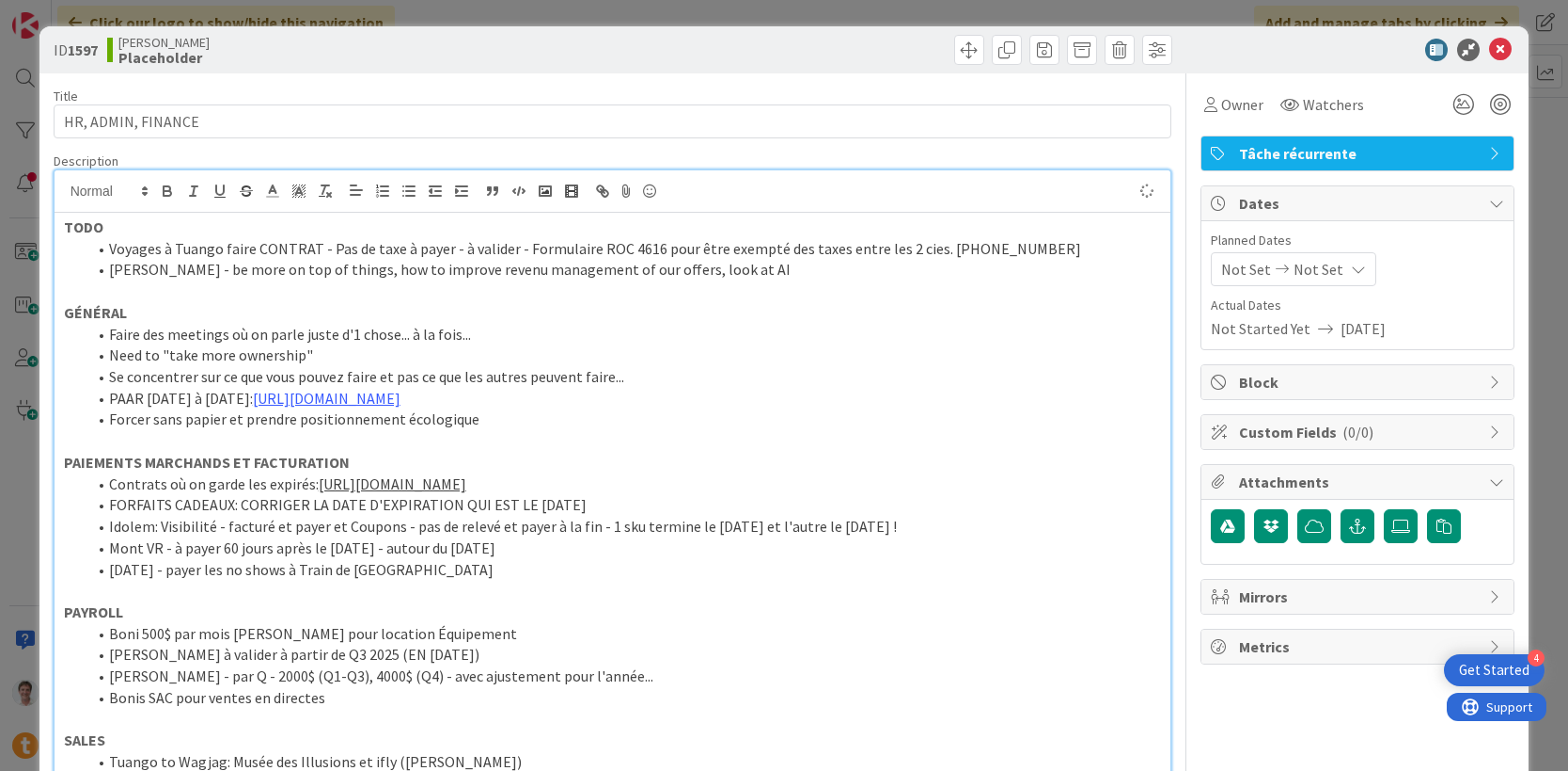
click at [215, 303] on p "GÉNÉRAL" at bounding box center [613, 313] width 1098 height 22
click at [215, 282] on p at bounding box center [613, 291] width 1098 height 22
click at [417, 275] on li "[PERSON_NAME] - be more on top of things, how to improve revenu management of o…" at bounding box center [624, 269] width 1076 height 22
click at [486, 267] on li "[PERSON_NAME] - be more on top of things, how to improve our revenu management …" at bounding box center [624, 269] width 1076 height 22
click at [483, 269] on li "[PERSON_NAME] - be more on top of things, how to improve our revenu management …" at bounding box center [624, 269] width 1076 height 22
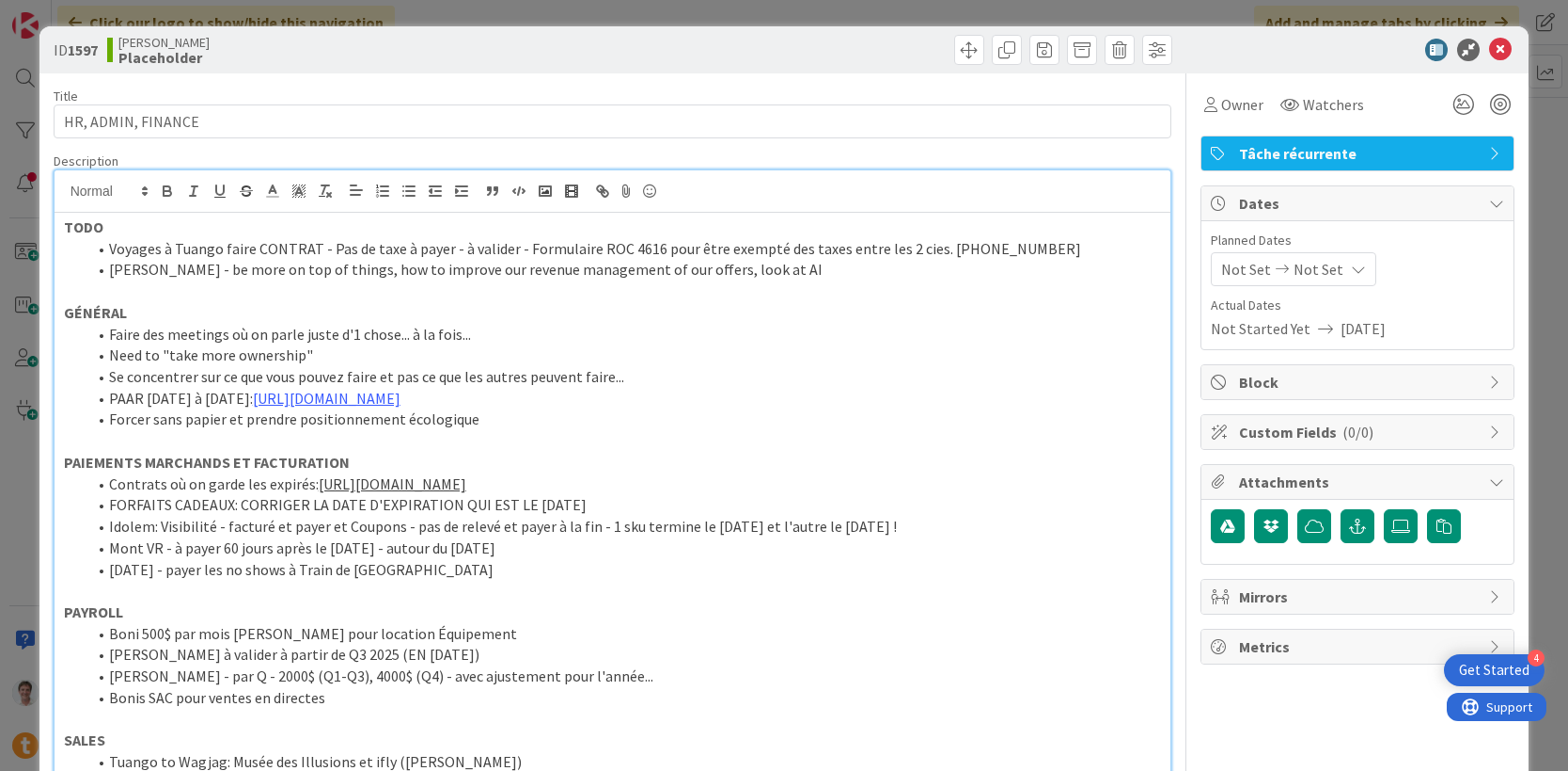
click at [498, 287] on p at bounding box center [613, 291] width 1098 height 22
drag, startPoint x: 580, startPoint y: 269, endPoint x: 649, endPoint y: 264, distance: 69.2
click at [649, 264] on li "[PERSON_NAME] - be more on top of things, how to improve our revenue management…" at bounding box center [624, 269] width 1076 height 22
drag, startPoint x: 660, startPoint y: 265, endPoint x: 579, endPoint y: 278, distance: 82.0
click at [577, 277] on li "[PERSON_NAME] - be more on top of things, how to improve our revenue management…" at bounding box center [624, 269] width 1076 height 22
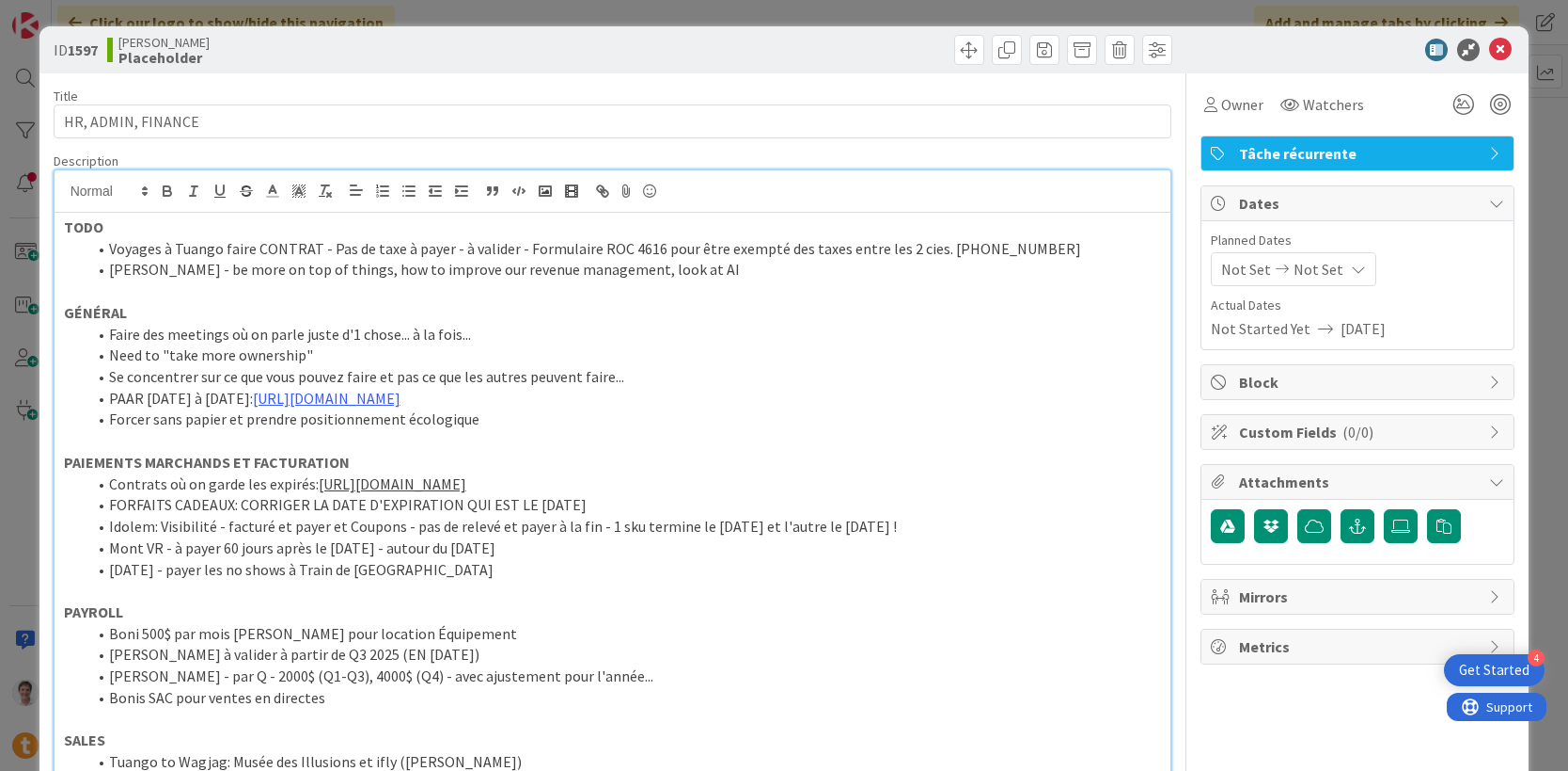
click at [673, 331] on li "Faire des meetings où on parle juste d'1 chose... à la fois..." at bounding box center [624, 334] width 1076 height 22
click at [289, 291] on p at bounding box center [613, 291] width 1098 height 22
click at [493, 575] on li "[DATE] - payer les no shows à Train de [GEOGRAPHIC_DATA]" at bounding box center [624, 569] width 1076 height 22
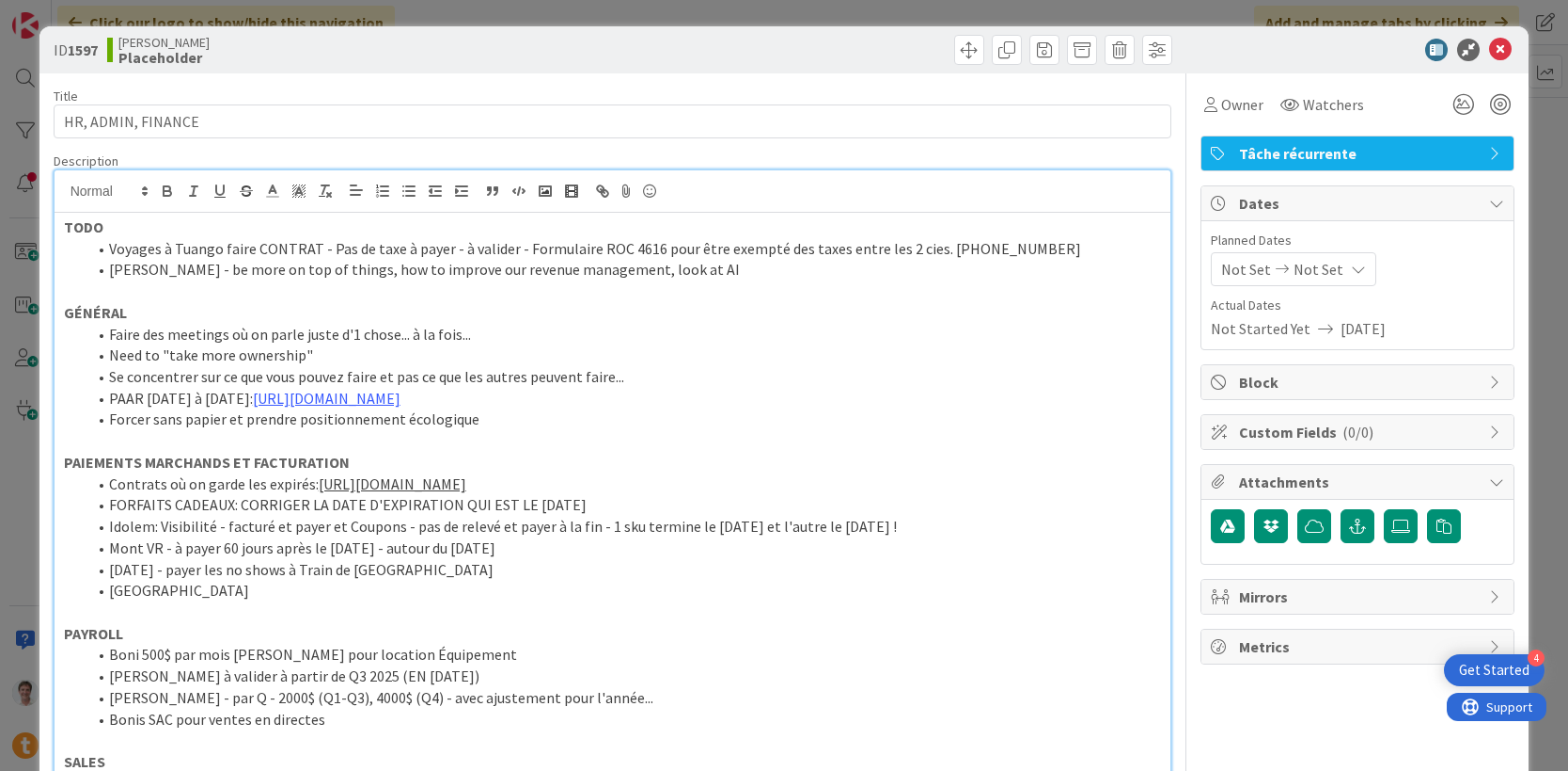
click at [216, 286] on p at bounding box center [613, 291] width 1098 height 22
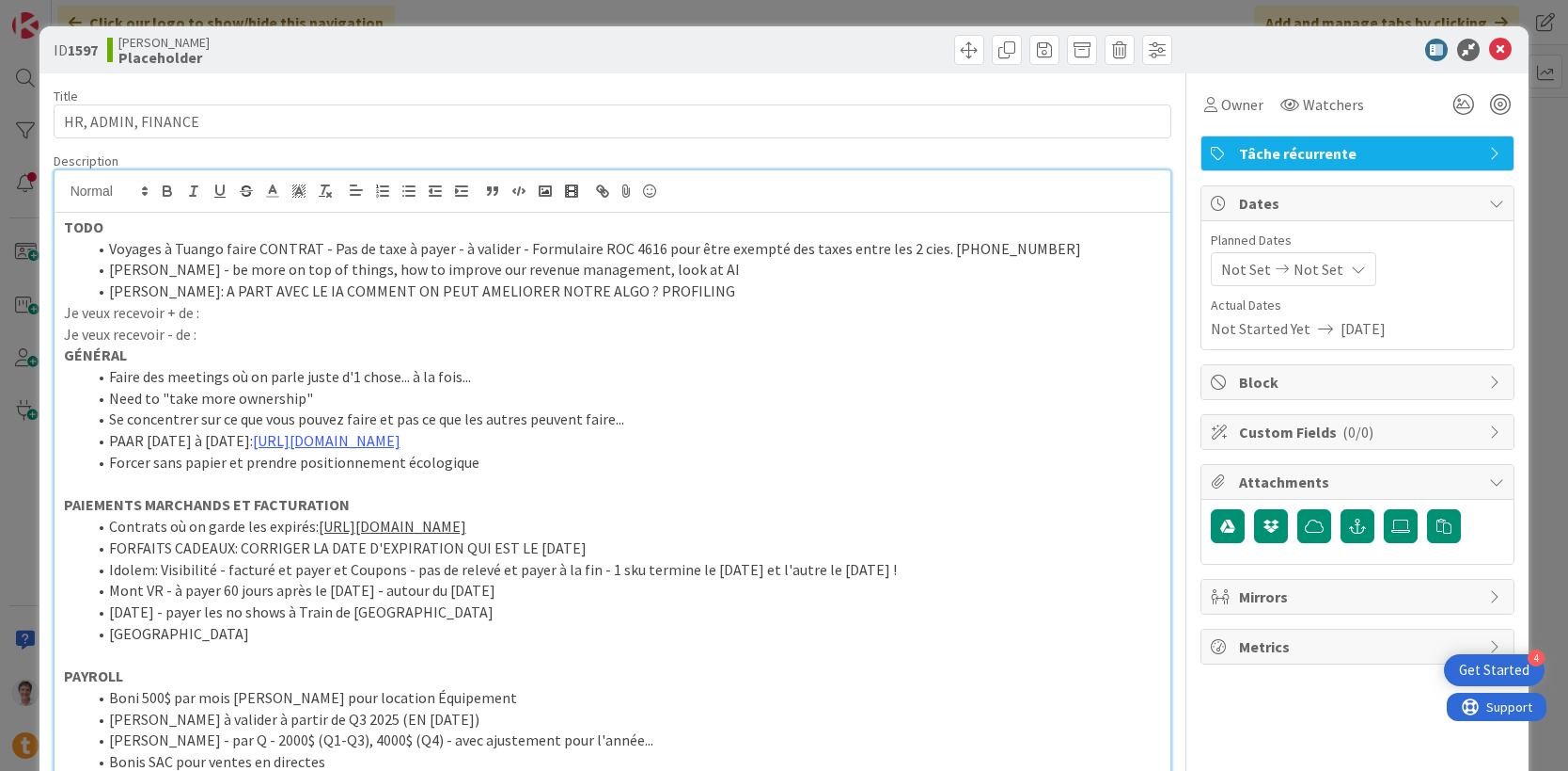
drag, startPoint x: 204, startPoint y: 336, endPoint x: 11, endPoint y: 313, distance: 194.4
click at [11, 313] on div "ID 1597 [PERSON_NAME] Title 18 / 128 HR, ADMIN, FINANCE Description [PERSON_NAM…" at bounding box center [784, 385] width 1568 height 771
click at [83, 321] on p "Je veux recevoir + de :" at bounding box center [613, 313] width 1098 height 22
click at [90, 320] on p "Je veux recevoir + de :" at bounding box center [613, 313] width 1098 height 22
click at [64, 312] on p "Je veux recevoir + de :" at bounding box center [613, 313] width 1098 height 22
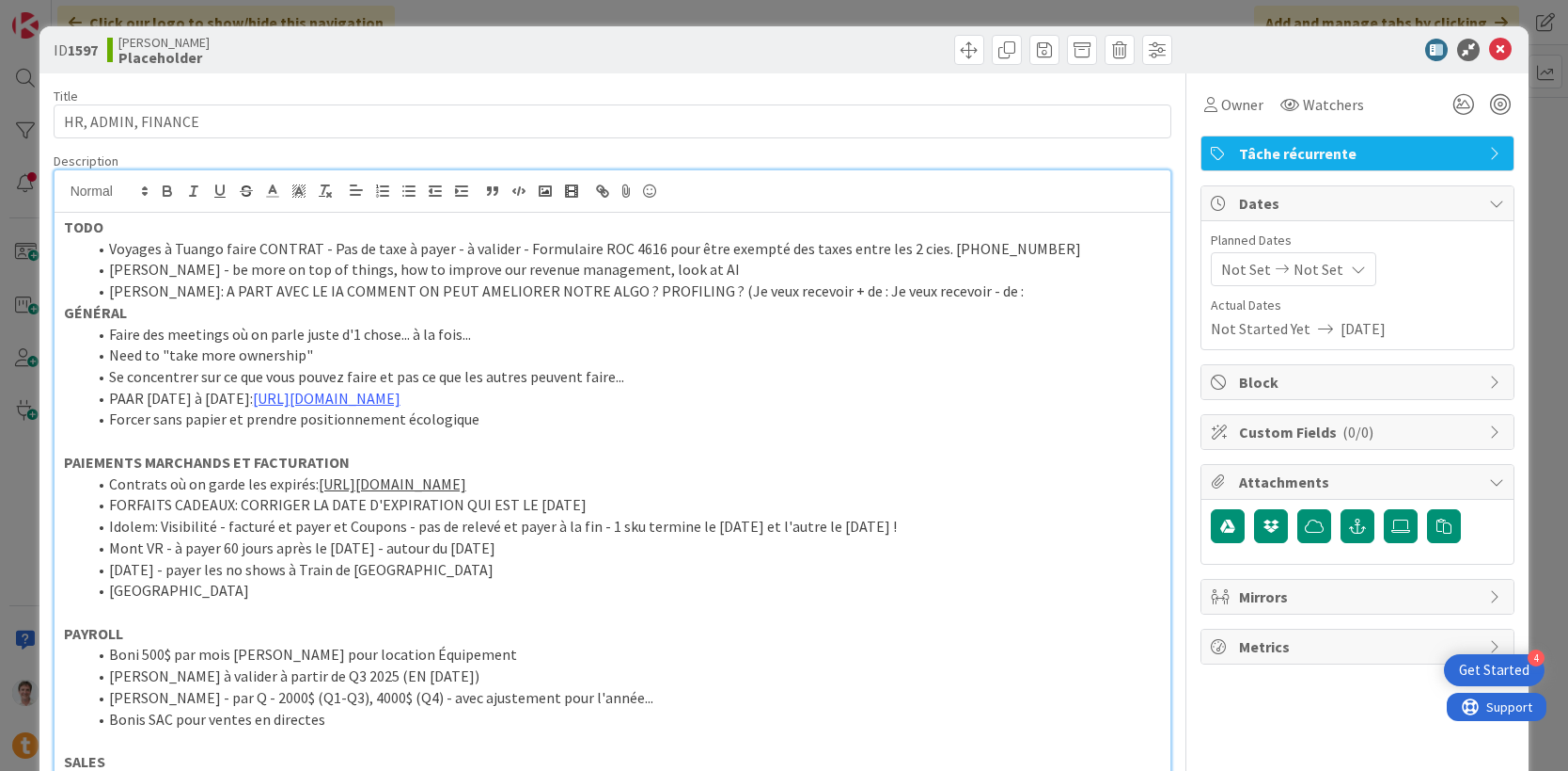
click at [940, 297] on li "[PERSON_NAME]: A PART AVEC LE IA COMMENT ON PEUT AMELIORER NOTRE ALGO ? PROFILI…" at bounding box center [624, 291] width 1076 height 22
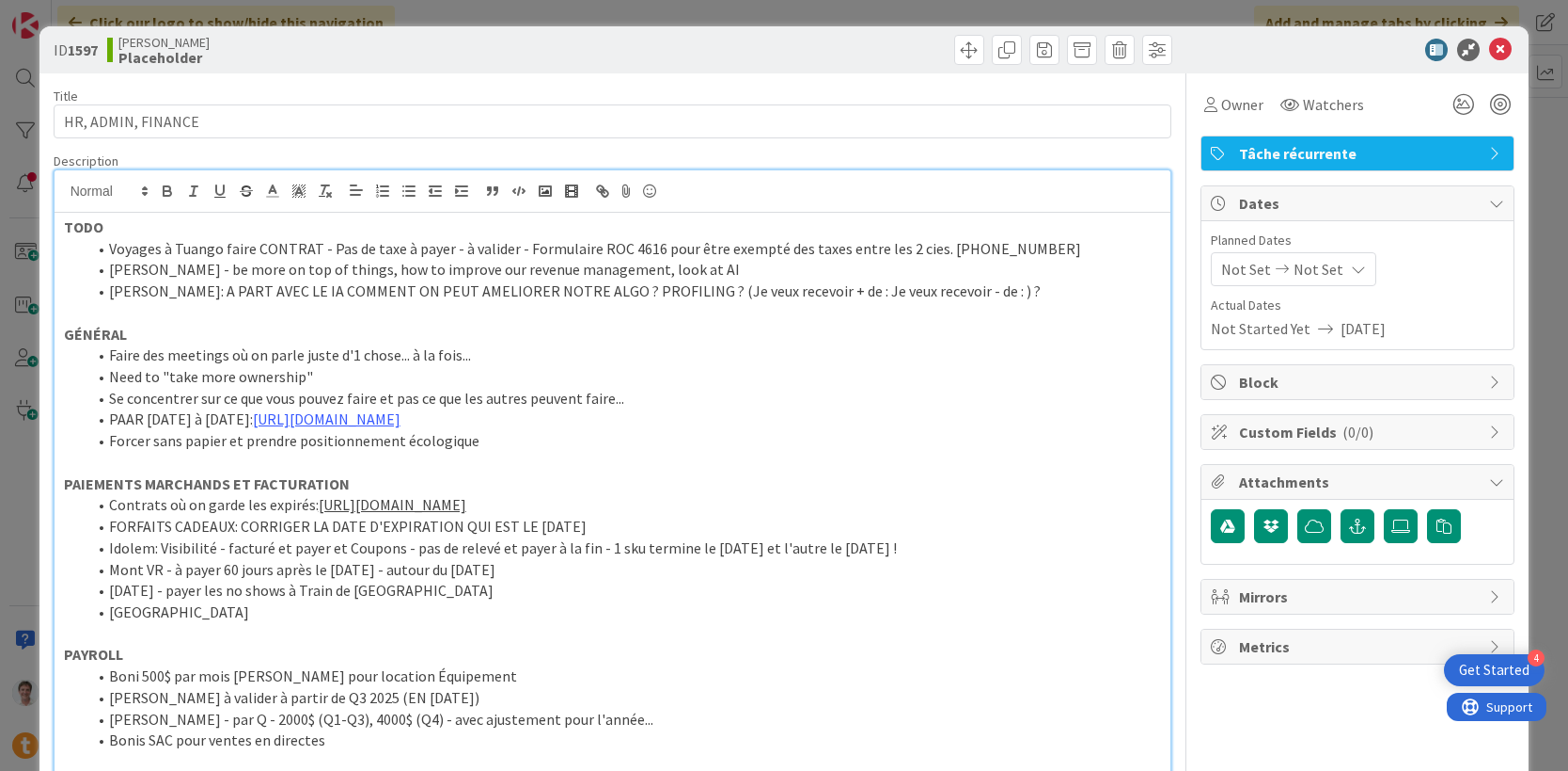
click at [373, 311] on p at bounding box center [613, 313] width 1098 height 22
click at [1489, 52] on icon at bounding box center [1501, 50] width 23 height 23
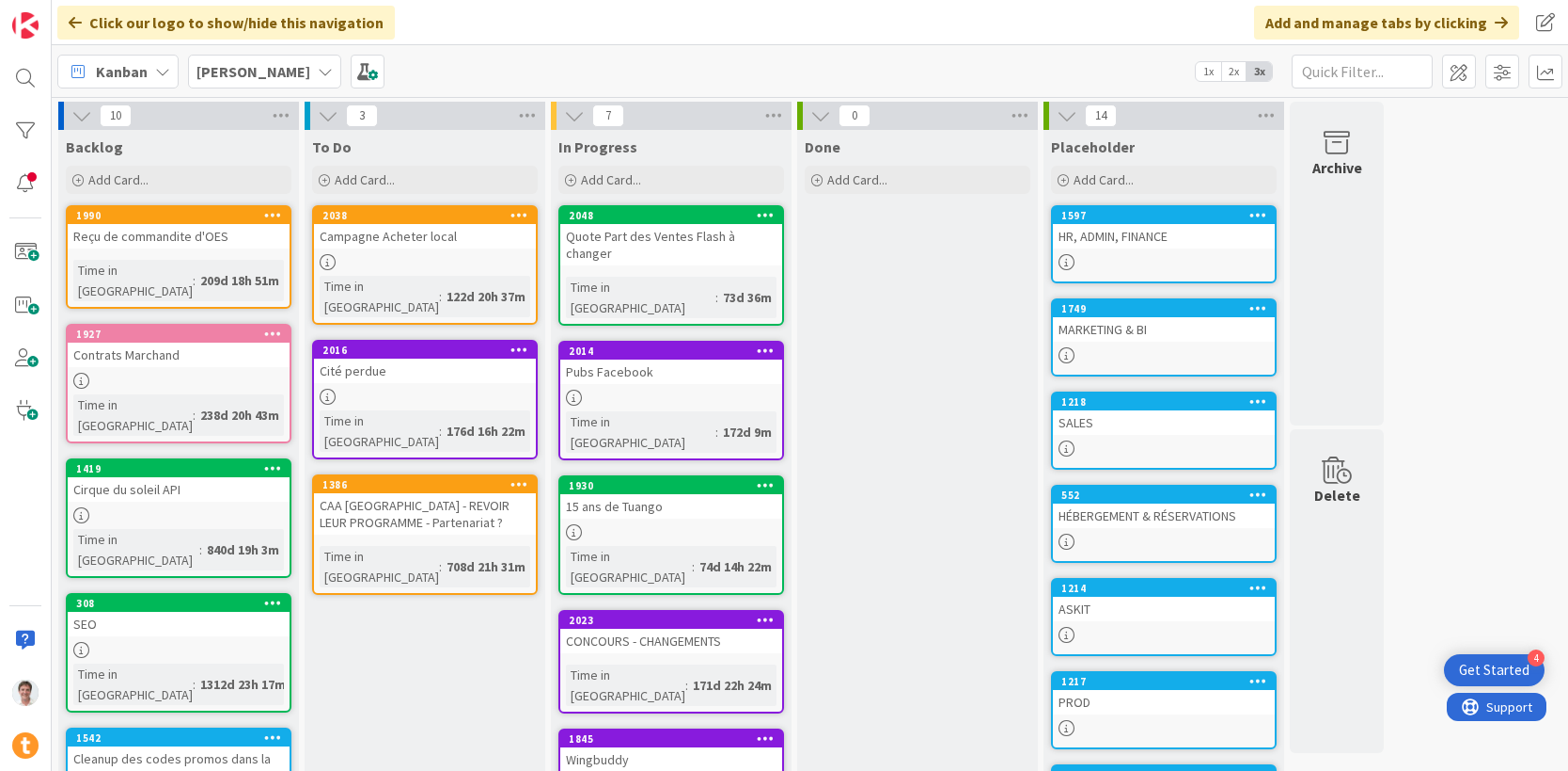
click at [1081, 423] on div "SALES" at bounding box center [1163, 422] width 222 height 24
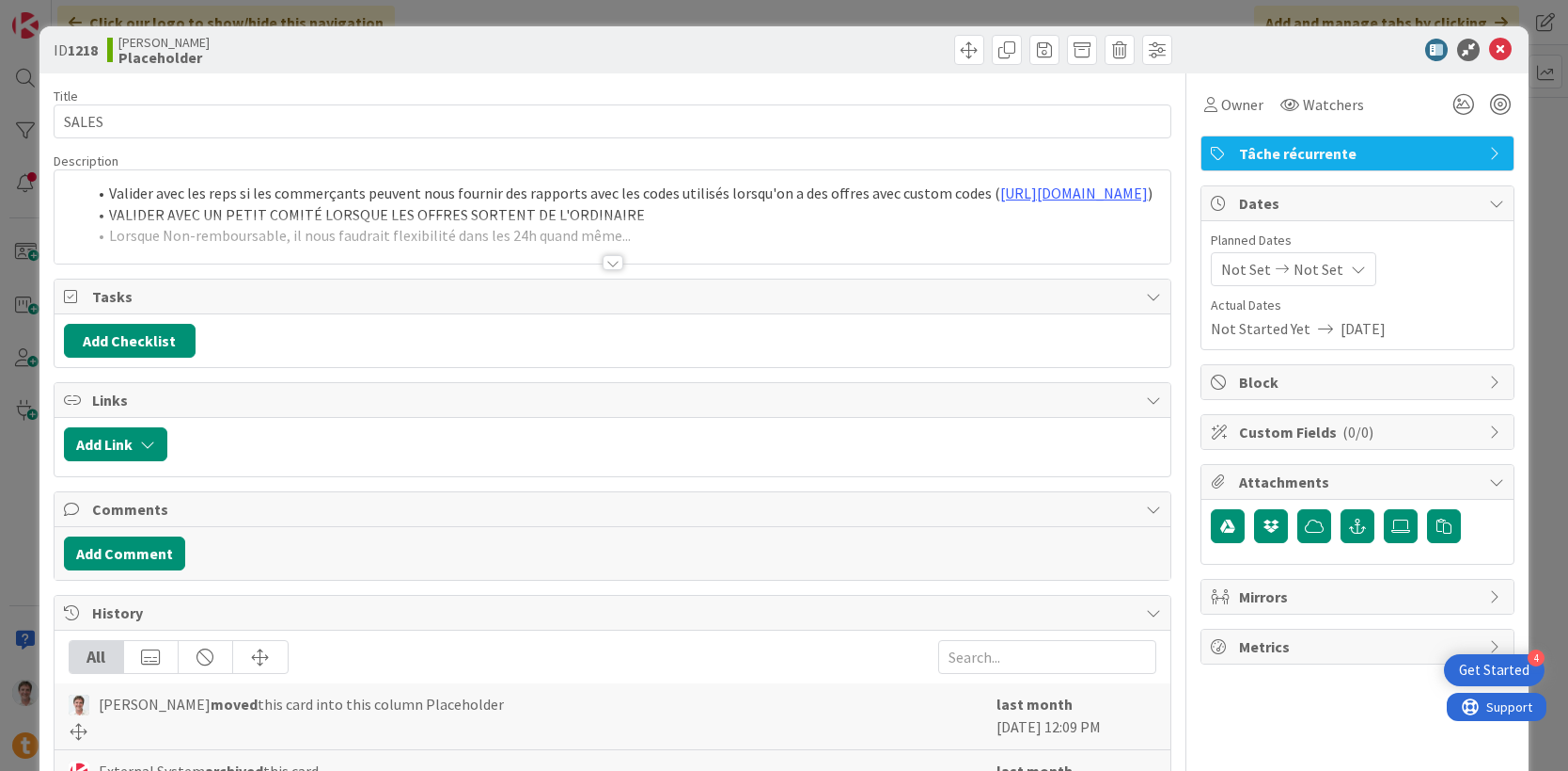
click at [537, 205] on li "Valider avec les reps si les commerçants peuvent nous fournir des rapports avec…" at bounding box center [624, 193] width 1076 height 22
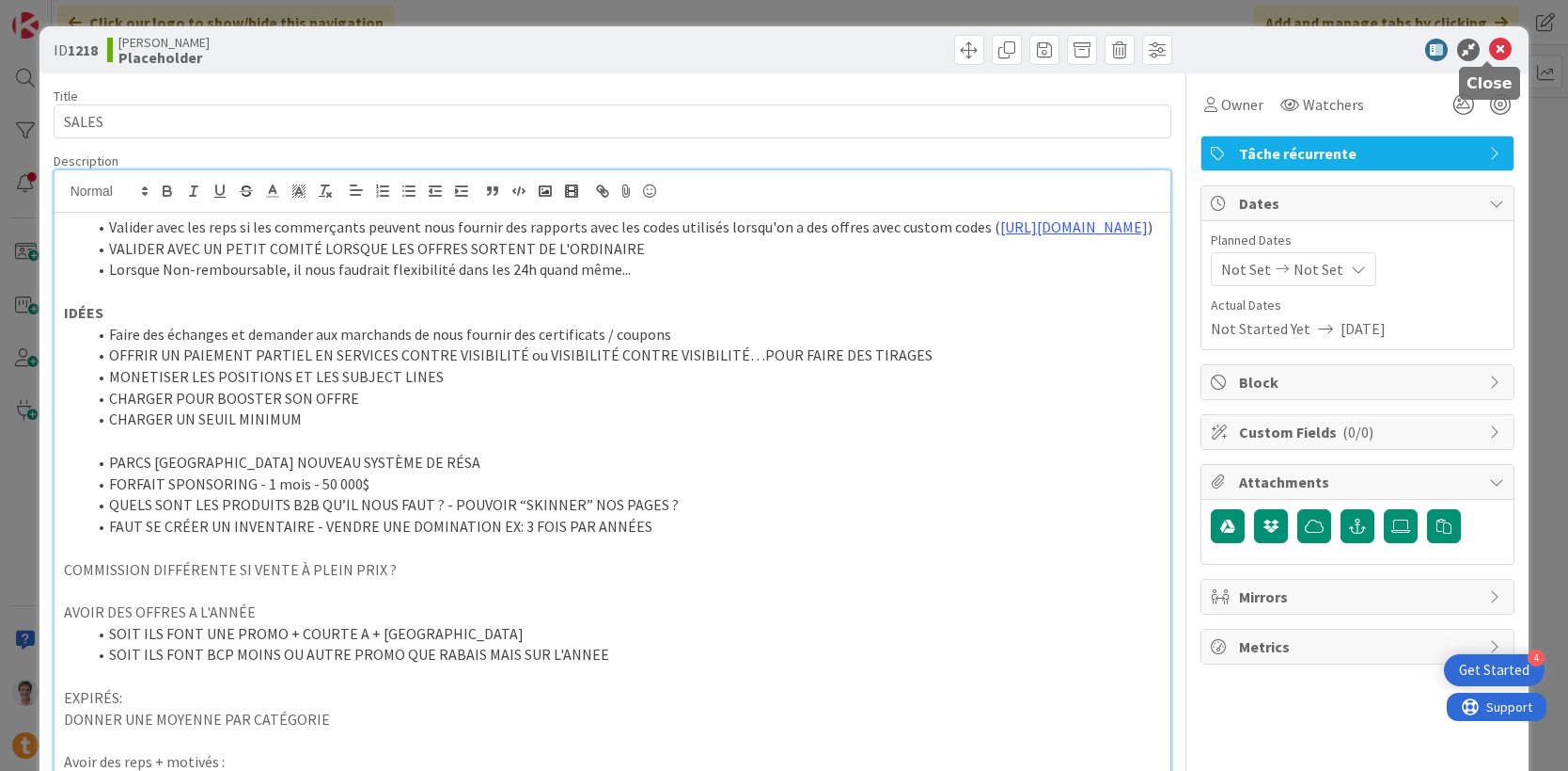
click at [1491, 48] on icon at bounding box center [1501, 50] width 23 height 23
